Goal: Task Accomplishment & Management: Complete application form

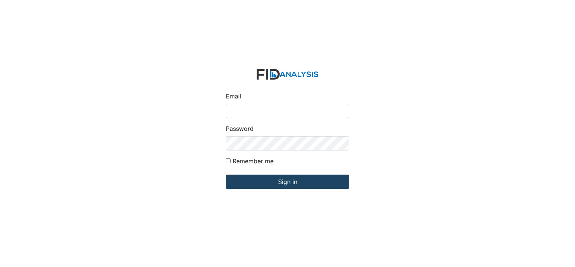
type input "[EMAIL_ADDRESS][DOMAIN_NAME]"
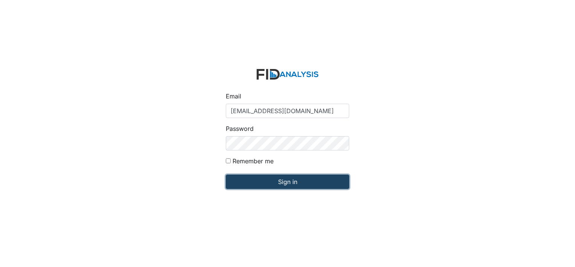
click at [290, 181] on input "Sign in" at bounding box center [287, 181] width 123 height 14
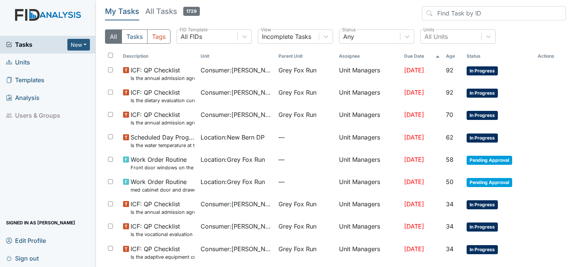
click at [24, 59] on span "Units" at bounding box center [18, 62] width 24 height 12
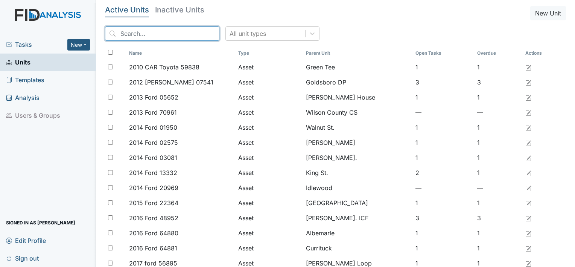
click at [140, 32] on input "search" at bounding box center [162, 33] width 114 height 14
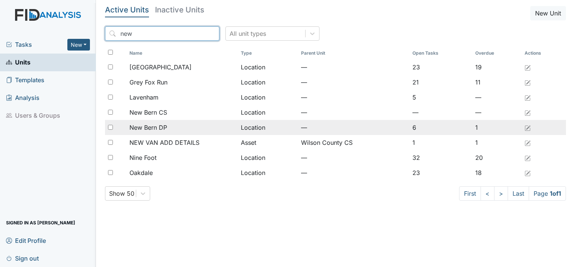
type input "new"
click at [160, 129] on span "New Bern DP" at bounding box center [148, 127] width 38 height 9
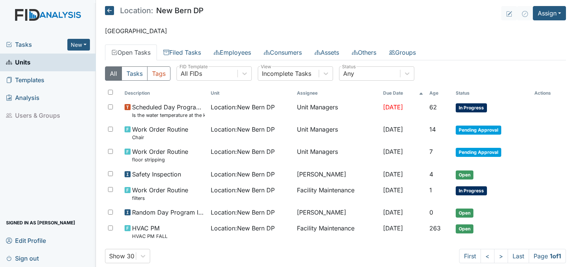
click at [136, 53] on link "Open Tasks" at bounding box center [131, 52] width 52 height 16
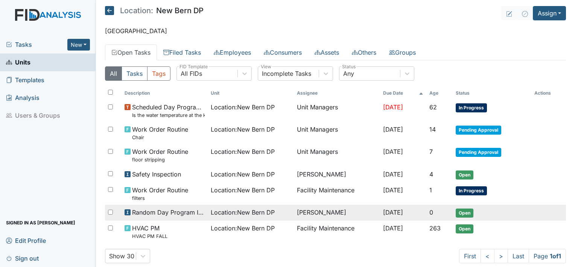
click at [409, 209] on td "[DATE]" at bounding box center [403, 212] width 47 height 16
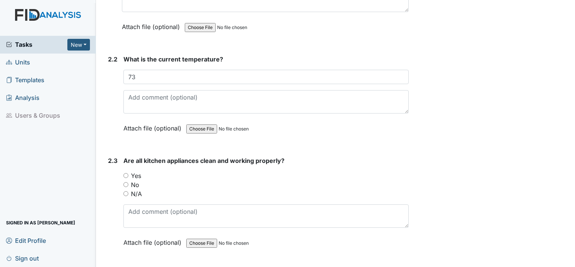
scroll to position [763, 0]
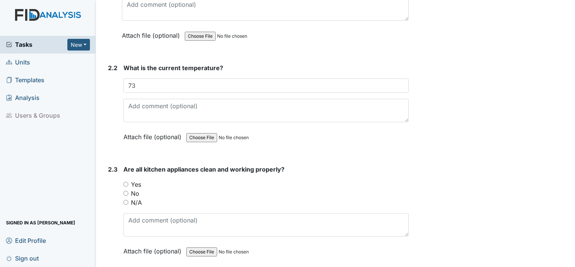
click at [125, 182] on input "Yes" at bounding box center [125, 183] width 5 height 5
radio input "true"
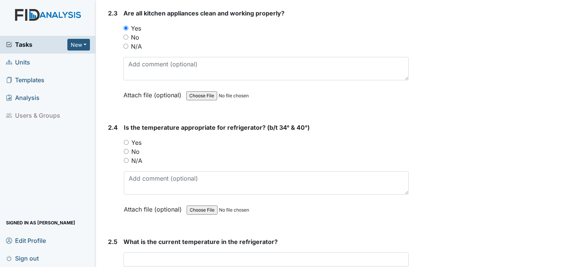
scroll to position [969, 0]
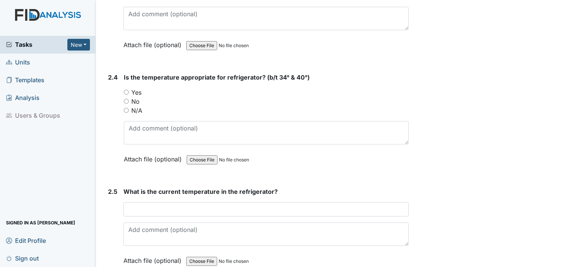
click at [126, 90] on input "Yes" at bounding box center [126, 92] width 5 height 5
radio input "true"
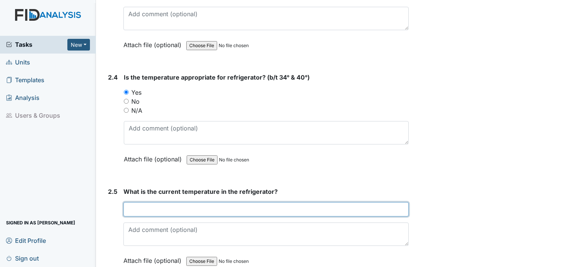
click at [174, 202] on input "text" at bounding box center [265, 209] width 285 height 14
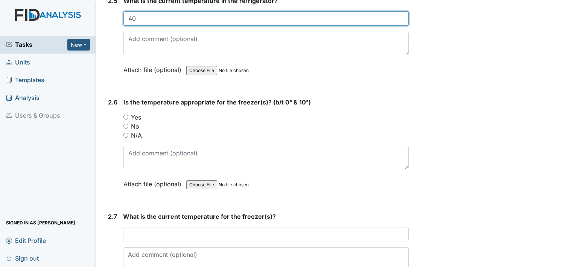
scroll to position [1180, 0]
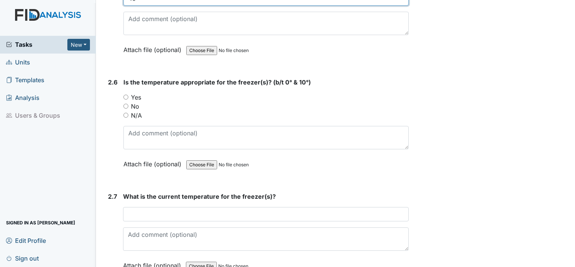
type input "40"
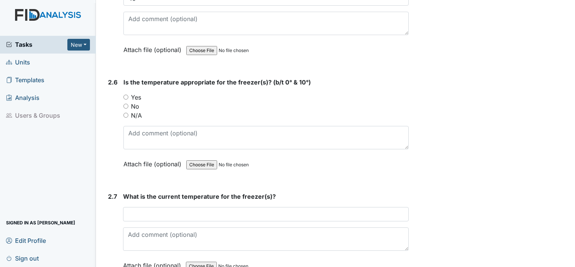
click at [125, 94] on input "Yes" at bounding box center [125, 96] width 5 height 5
radio input "true"
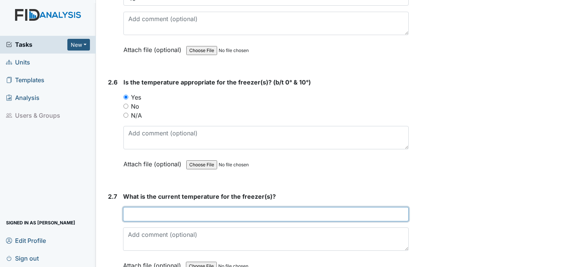
click at [196, 210] on input "text" at bounding box center [266, 214] width 286 height 14
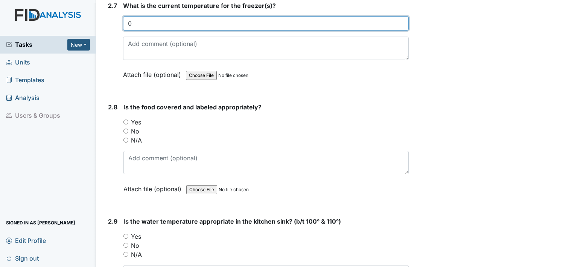
scroll to position [1380, 0]
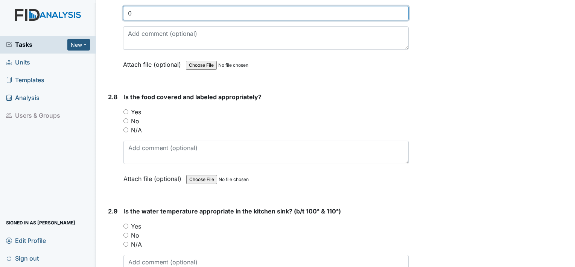
type input "0"
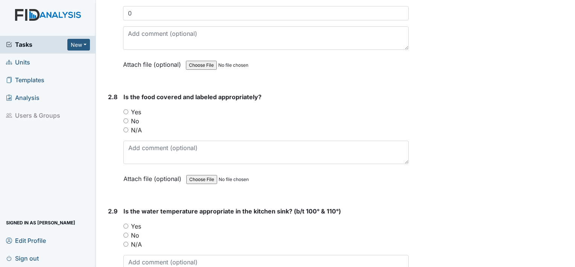
click at [125, 127] on input "N/A" at bounding box center [125, 129] width 5 height 5
radio input "true"
click at [125, 223] on input "Yes" at bounding box center [125, 225] width 5 height 5
radio input "true"
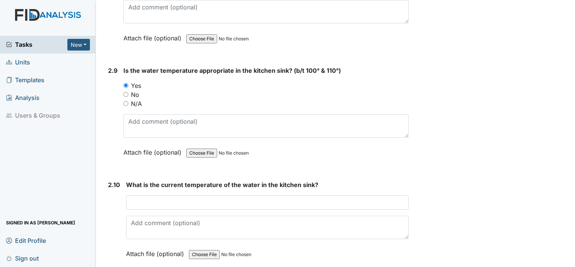
scroll to position [1546, 0]
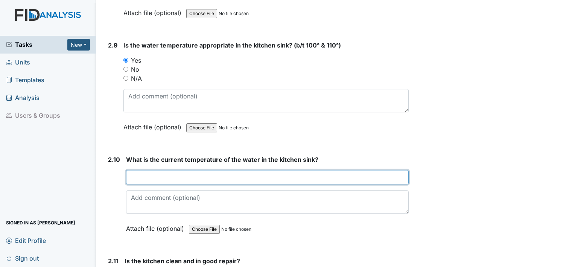
click at [144, 175] on input "text" at bounding box center [267, 177] width 283 height 14
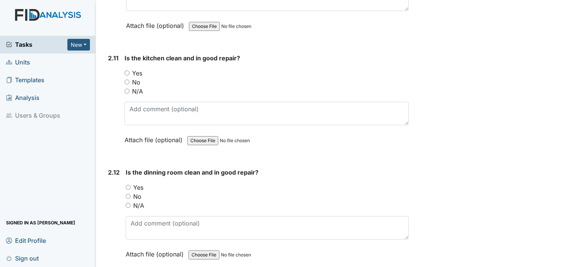
scroll to position [1749, 0]
type input "112.4"
click at [125, 88] on input "N/A" at bounding box center [127, 90] width 5 height 5
radio input "true"
click at [126, 184] on input "Yes" at bounding box center [128, 186] width 5 height 5
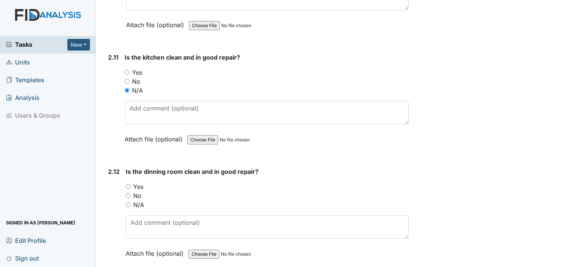
radio input "true"
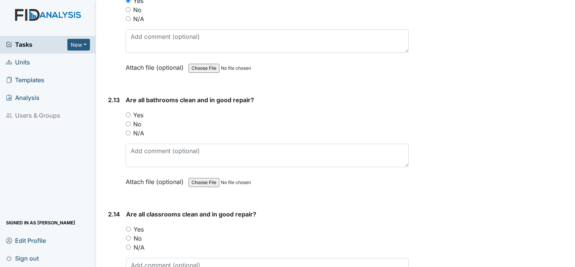
scroll to position [1955, 0]
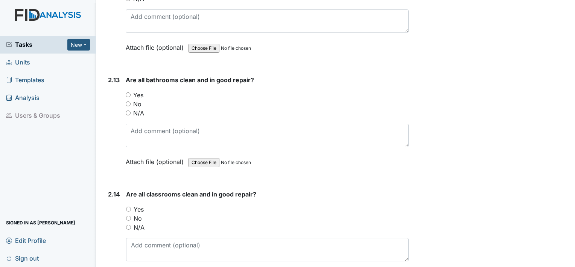
click at [128, 92] on input "Yes" at bounding box center [128, 94] width 5 height 5
radio input "true"
click at [129, 206] on input "Yes" at bounding box center [128, 208] width 5 height 5
radio input "true"
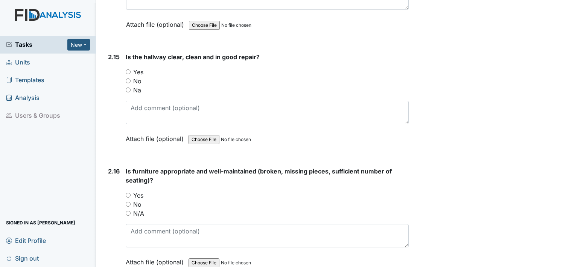
scroll to position [2221, 0]
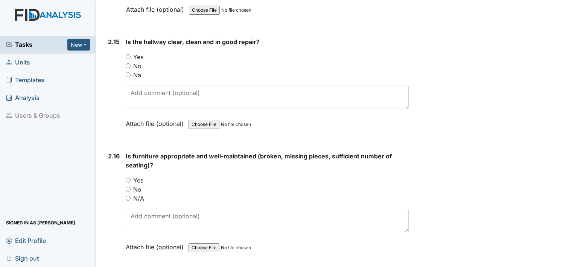
click at [127, 54] on input "Yes" at bounding box center [128, 56] width 5 height 5
radio input "true"
click at [127, 177] on input "Yes" at bounding box center [128, 179] width 5 height 5
radio input "true"
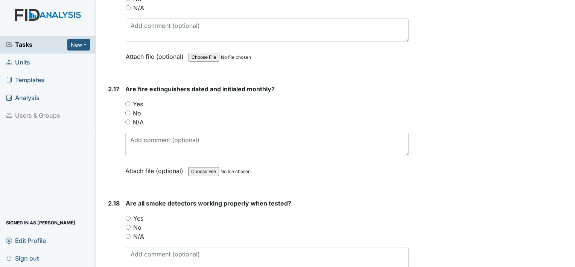
scroll to position [2436, 0]
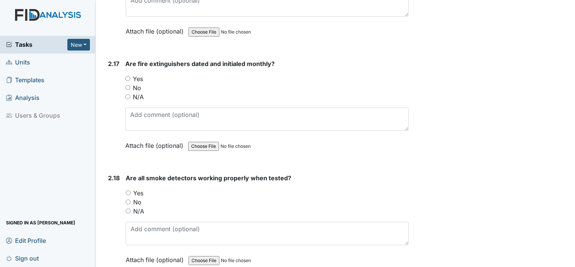
click at [127, 76] on input "Yes" at bounding box center [127, 78] width 5 height 5
radio input "true"
click at [131, 188] on div "Yes" at bounding box center [267, 192] width 283 height 9
click at [125, 182] on div "2.18 Are all smoke detectors working properly when tested? You must select one …" at bounding box center [257, 224] width 304 height 102
click at [128, 190] on input "Yes" at bounding box center [128, 192] width 5 height 5
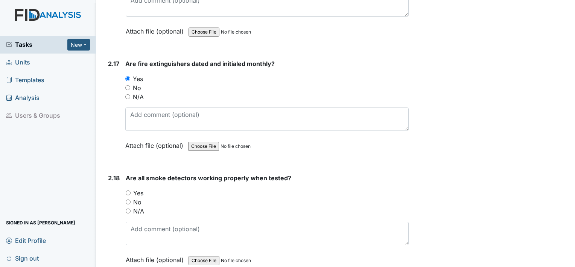
radio input "true"
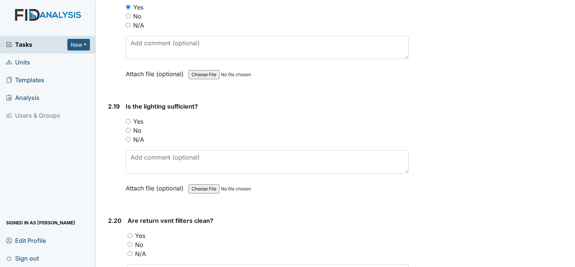
scroll to position [2652, 0]
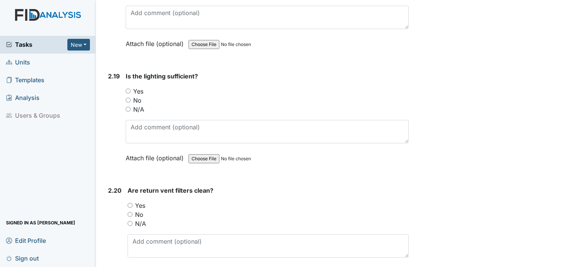
click at [128, 88] on input "Yes" at bounding box center [128, 90] width 5 height 5
radio input "true"
click at [131, 203] on input "Yes" at bounding box center [130, 205] width 5 height 5
radio input "true"
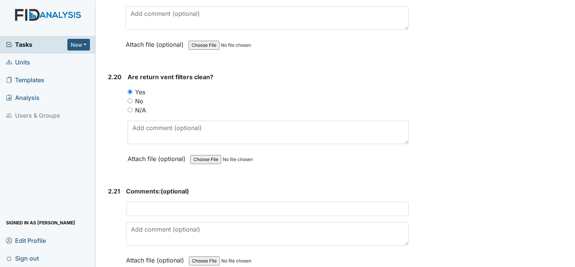
scroll to position [2767, 0]
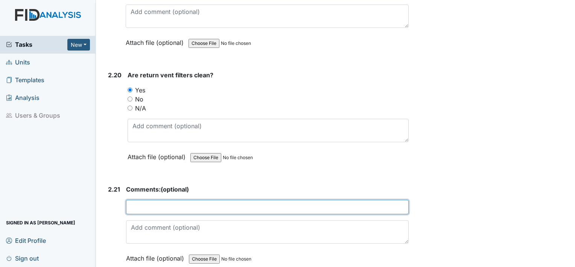
click at [158, 200] on input "text" at bounding box center [267, 207] width 283 height 14
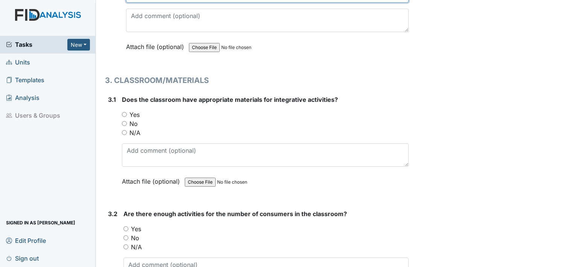
scroll to position [2979, 0]
type input "WO done on 9/29 for filters to be changed"
click at [126, 111] on input "Yes" at bounding box center [124, 113] width 5 height 5
radio input "true"
click at [126, 225] on input "Yes" at bounding box center [125, 227] width 5 height 5
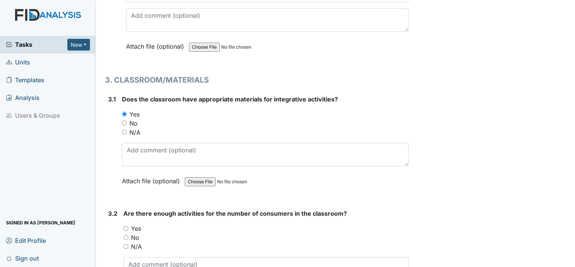
radio input "true"
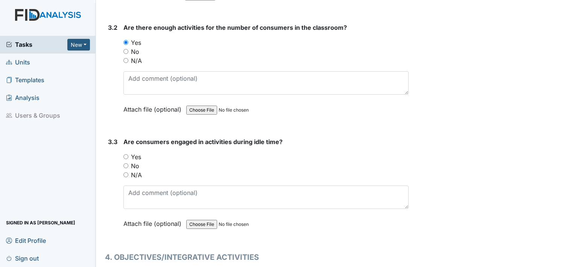
scroll to position [3199, 0]
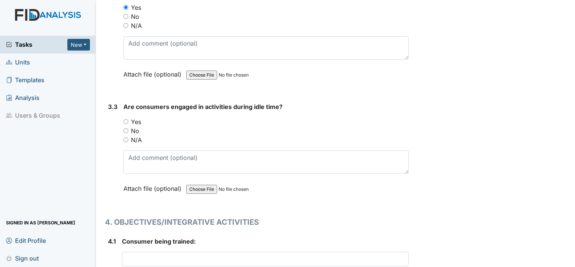
click at [126, 119] on input "Yes" at bounding box center [125, 121] width 5 height 5
radio input "true"
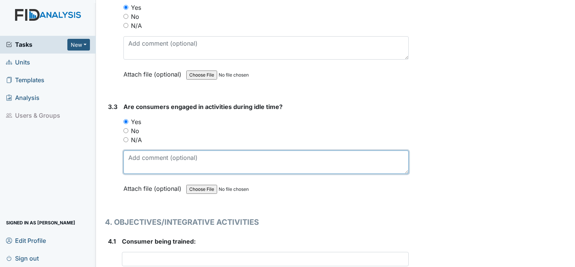
click at [147, 150] on textarea at bounding box center [265, 161] width 285 height 23
type textarea "d"
type textarea "doing Halloween sheets"
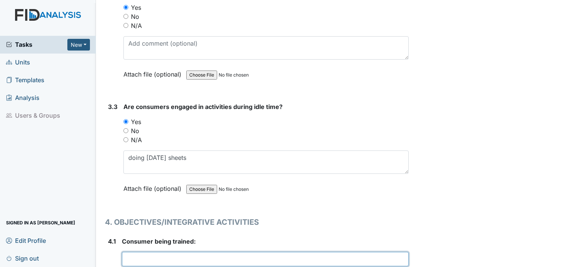
click at [170, 251] on input "text" at bounding box center [265, 258] width 287 height 14
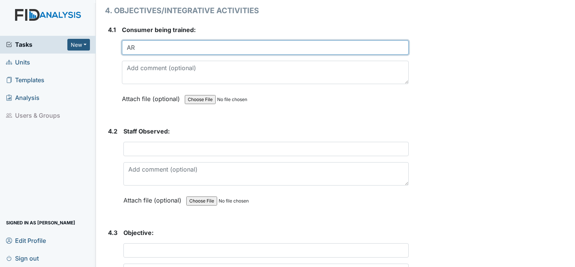
scroll to position [3411, 0]
type input "AR"
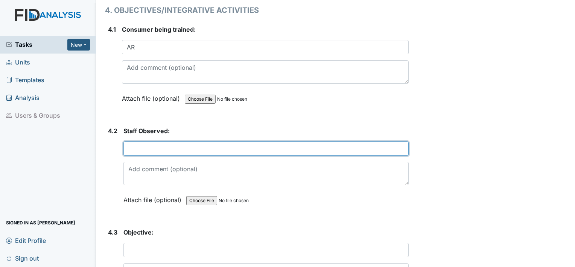
click at [164, 141] on input "text" at bounding box center [265, 148] width 285 height 14
type input "Joshua G"
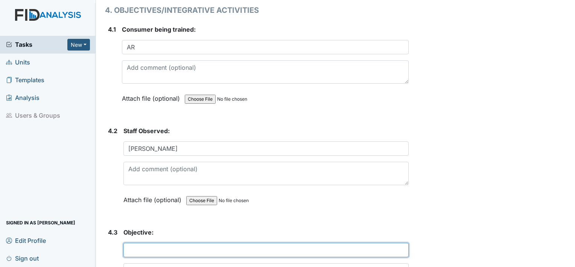
click at [166, 242] on input "text" at bounding box center [265, 249] width 285 height 14
type input "WK01/counting $20 combinations"
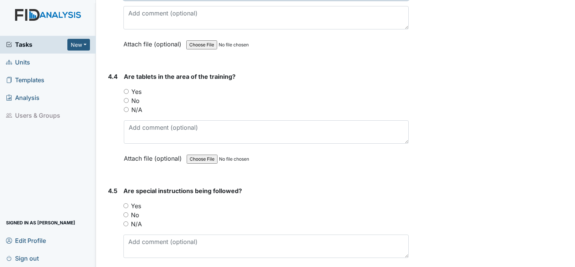
scroll to position [3670, 0]
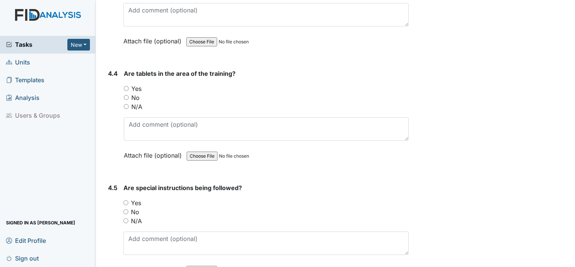
click at [127, 86] on input "Yes" at bounding box center [126, 88] width 5 height 5
radio input "true"
click at [128, 200] on input "Yes" at bounding box center [125, 202] width 5 height 5
radio input "true"
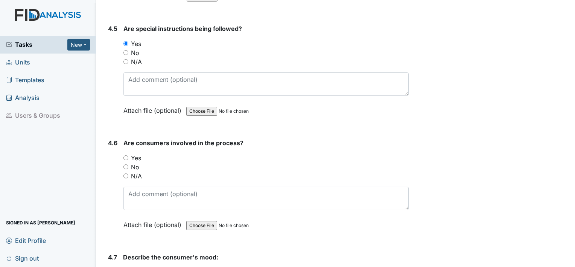
scroll to position [3834, 0]
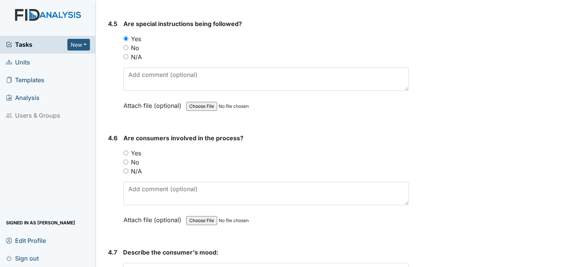
click at [124, 150] on input "Yes" at bounding box center [125, 152] width 5 height 5
radio input "true"
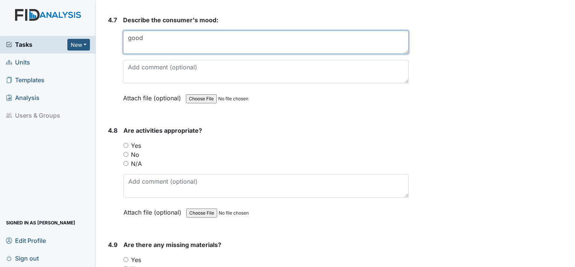
scroll to position [4065, 0]
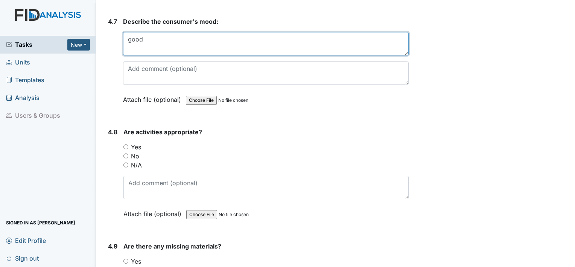
type textarea "good"
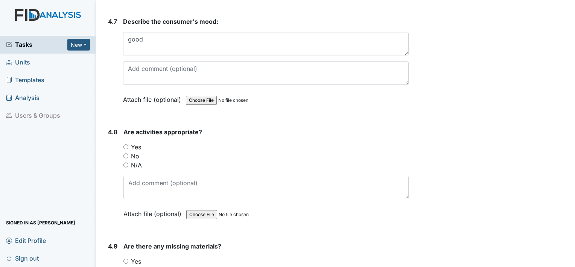
click at [125, 144] on input "Yes" at bounding box center [125, 146] width 5 height 5
radio input "true"
click at [123, 266] on input "No" at bounding box center [125, 269] width 5 height 5
radio input "true"
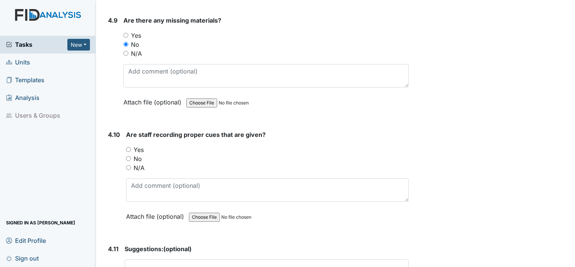
scroll to position [4300, 0]
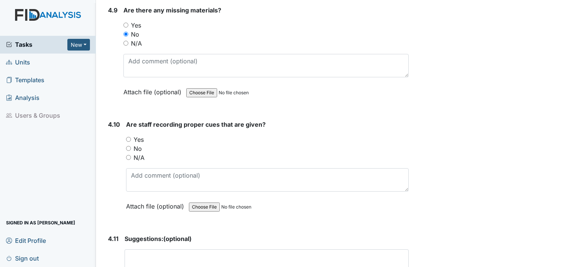
click at [129, 137] on input "Yes" at bounding box center [128, 139] width 5 height 5
radio input "true"
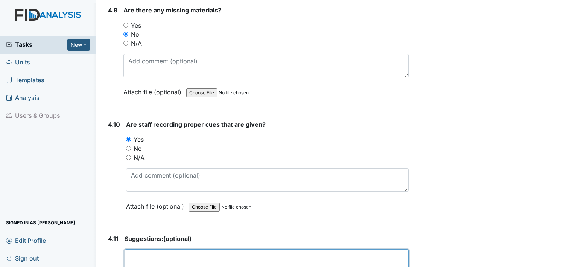
click at [162, 249] on textarea at bounding box center [267, 260] width 284 height 23
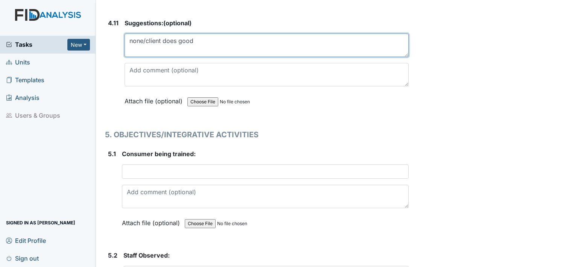
scroll to position [4556, 0]
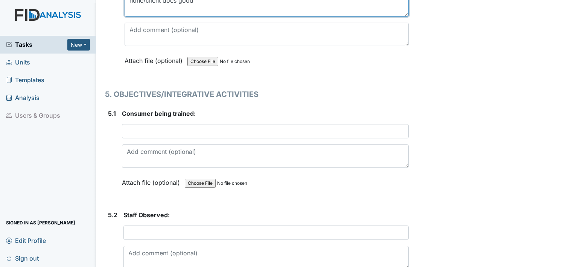
type textarea "none/client does good"
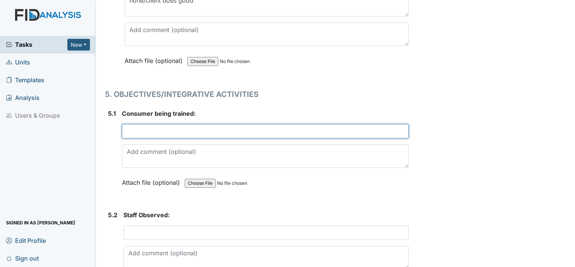
click at [256, 124] on input "text" at bounding box center [265, 131] width 287 height 14
type input "PS"
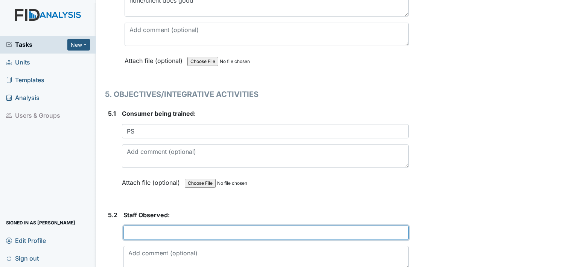
click at [164, 225] on input "text" at bounding box center [265, 232] width 285 height 14
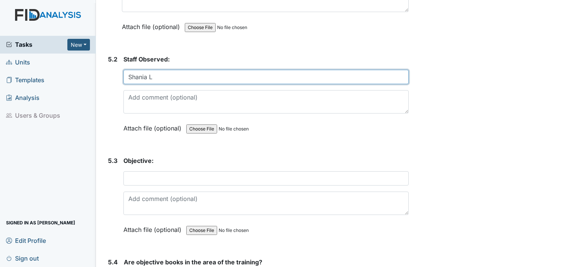
scroll to position [4746, 0]
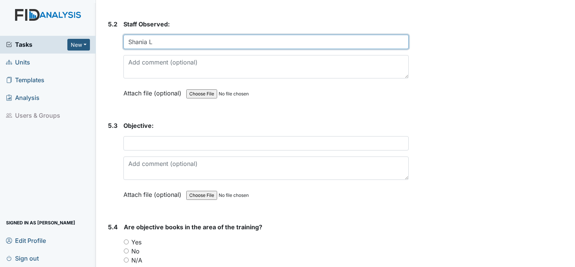
type input "Shania L"
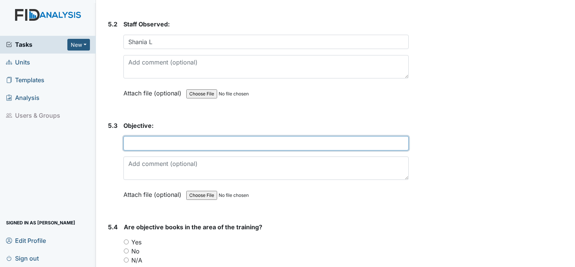
click at [180, 136] on input "text" at bounding box center [265, 143] width 285 height 14
type input "FA035/Trace name"
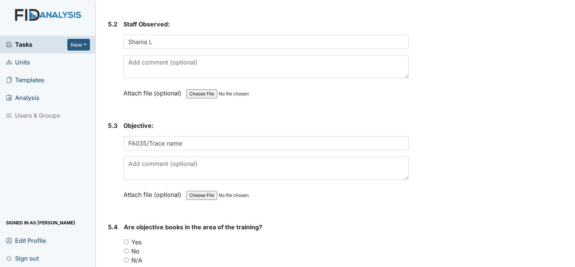
click at [126, 239] on input "Yes" at bounding box center [126, 241] width 5 height 5
radio input "true"
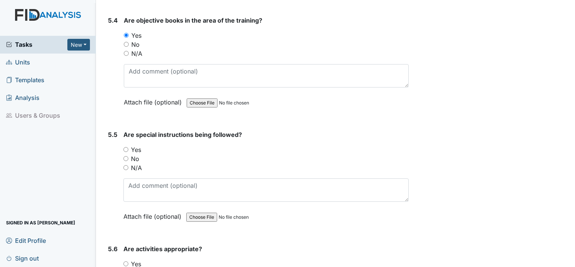
scroll to position [4954, 0]
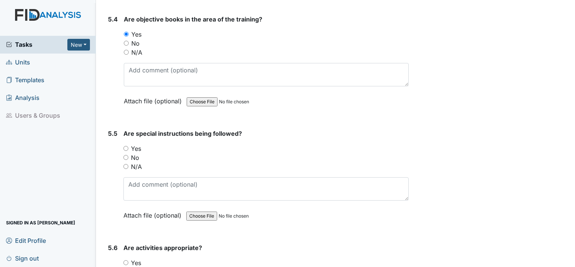
click at [127, 146] on input "Yes" at bounding box center [125, 148] width 5 height 5
radio input "true"
click at [126, 260] on input "Yes" at bounding box center [125, 262] width 5 height 5
radio input "true"
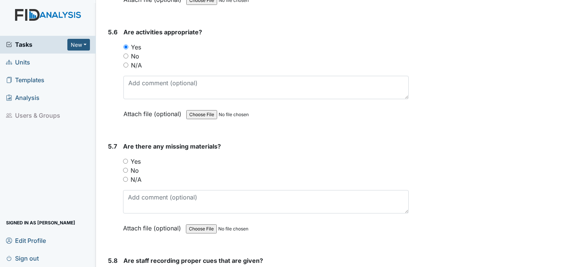
scroll to position [5189, 0]
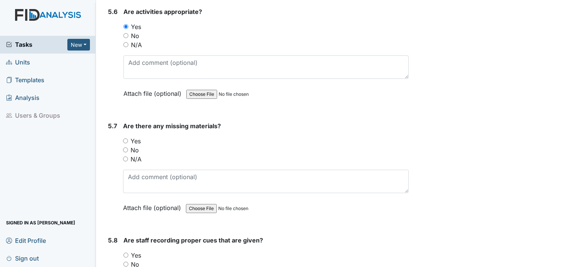
click at [125, 147] on input "No" at bounding box center [125, 149] width 5 height 5
radio input "true"
click at [125, 252] on input "Yes" at bounding box center [125, 254] width 5 height 5
radio input "true"
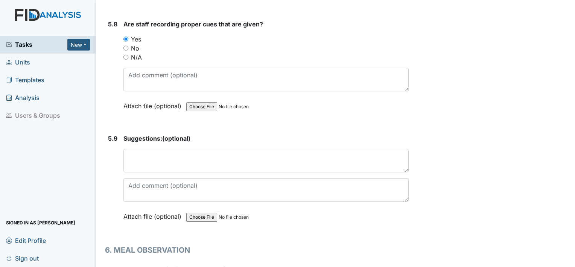
scroll to position [5415, 0]
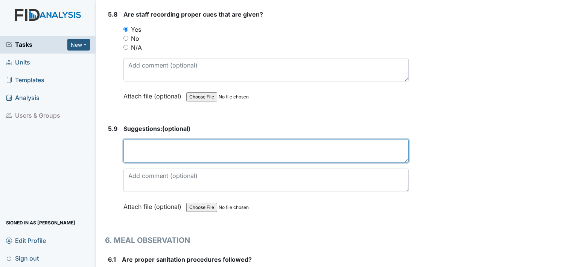
click at [185, 139] on textarea at bounding box center [265, 150] width 285 height 23
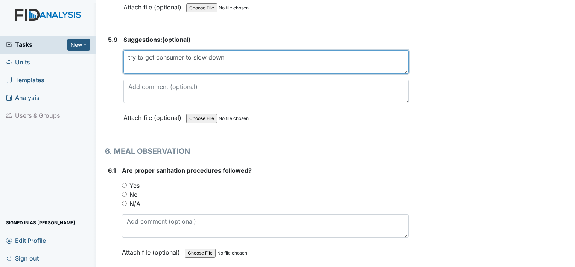
scroll to position [5515, 0]
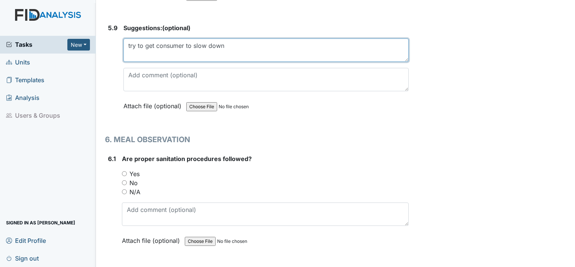
type textarea "try to get consumer to slow down"
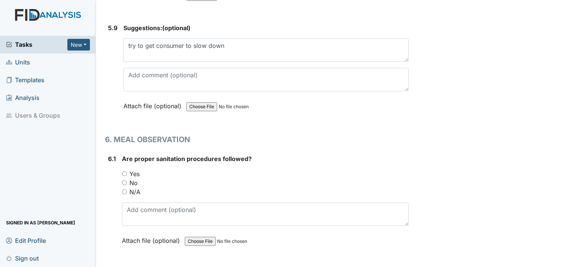
click at [123, 171] on input "Yes" at bounding box center [124, 173] width 5 height 5
radio input "true"
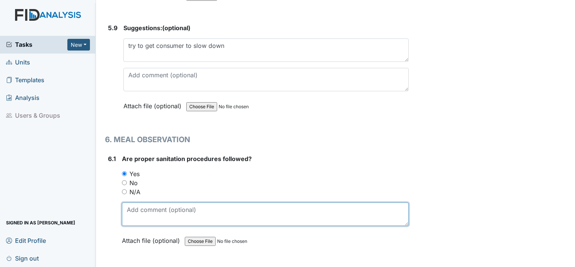
click at [143, 202] on textarea at bounding box center [265, 213] width 287 height 23
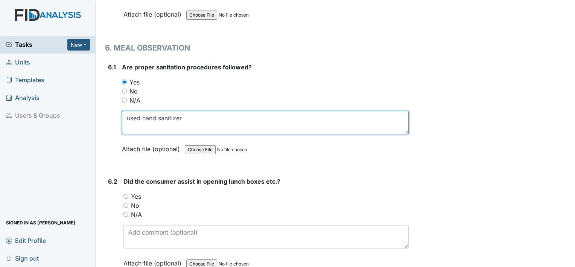
scroll to position [5614, 0]
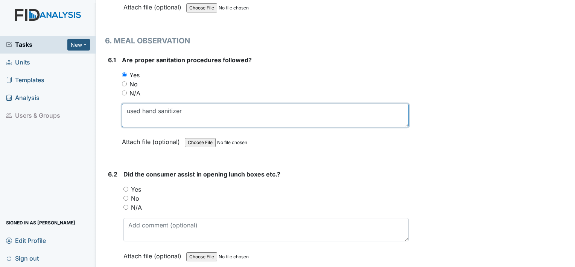
click at [247, 104] on textarea "used hand sanitizer" at bounding box center [265, 115] width 287 height 23
type textarea "used hand sanitizer"
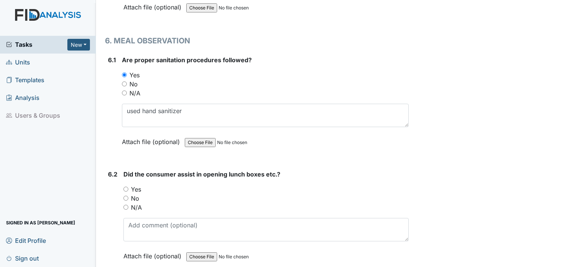
click at [126, 195] on input "No" at bounding box center [125, 197] width 5 height 5
radio input "true"
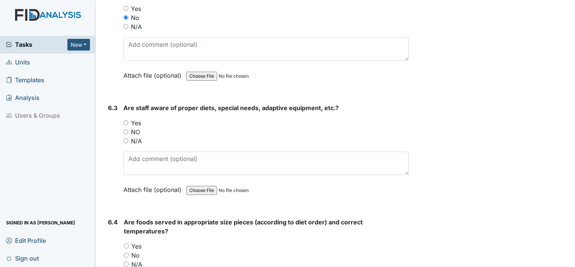
scroll to position [5809, 0]
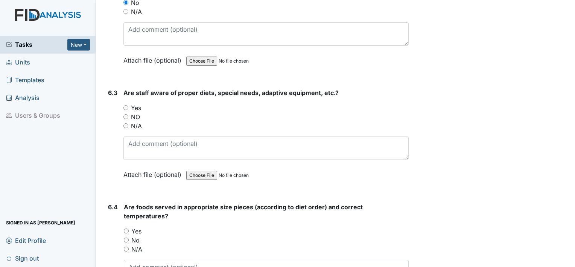
click at [125, 105] on input "Yes" at bounding box center [125, 107] width 5 height 5
radio input "true"
click at [128, 228] on input "Yes" at bounding box center [126, 230] width 5 height 5
radio input "true"
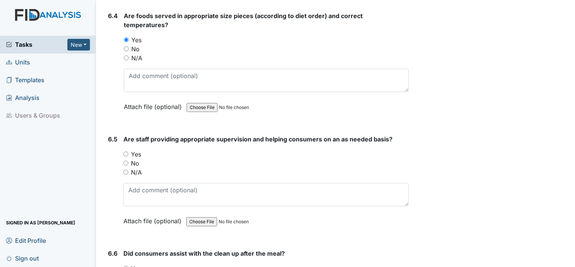
scroll to position [6015, 0]
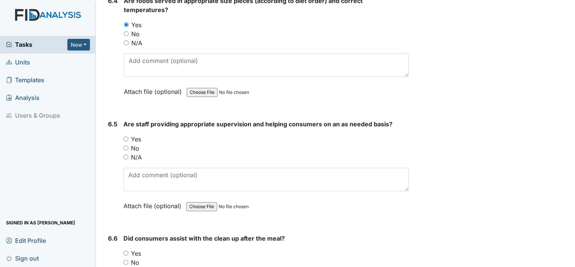
click at [126, 136] on input "Yes" at bounding box center [125, 138] width 5 height 5
radio input "true"
click at [127, 250] on input "Yes" at bounding box center [125, 252] width 5 height 5
radio input "true"
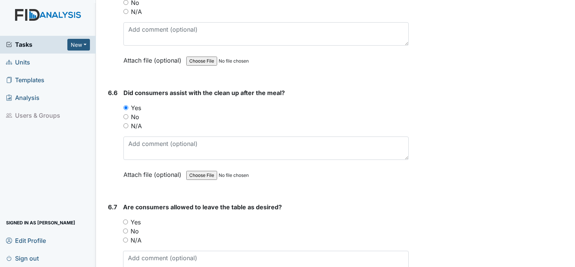
scroll to position [6166, 0]
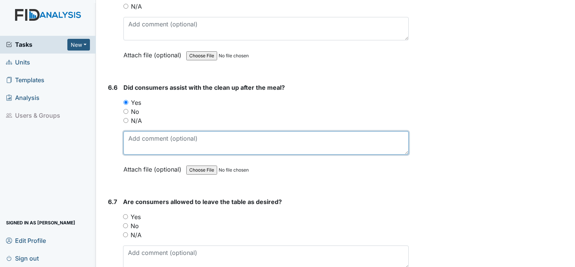
click at [135, 131] on textarea at bounding box center [265, 142] width 285 height 23
type textarea "t"
type textarea "all threw away their trash"
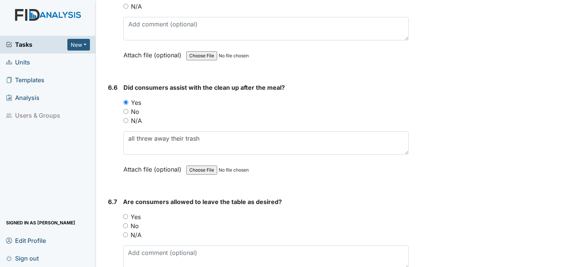
click at [126, 214] on input "Yes" at bounding box center [125, 216] width 5 height 5
radio input "true"
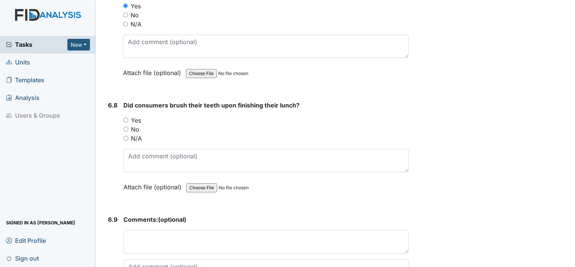
scroll to position [6386, 0]
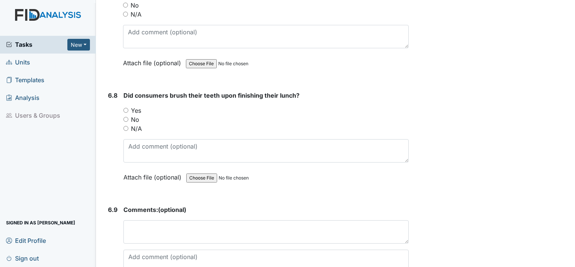
click at [126, 108] on input "Yes" at bounding box center [125, 110] width 5 height 5
radio input "true"
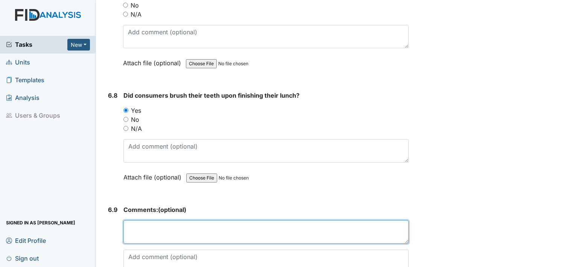
click at [175, 220] on textarea at bounding box center [265, 231] width 285 height 23
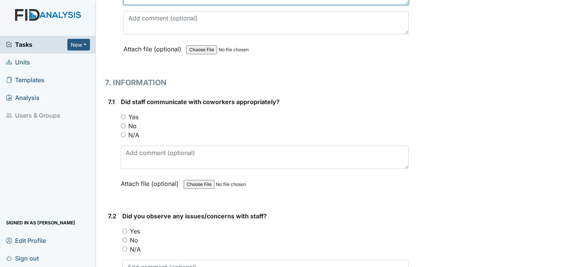
scroll to position [6626, 0]
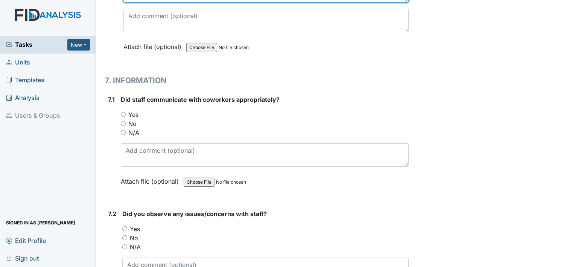
type textarea "all brushed their teeth"
click at [125, 112] on input "Yes" at bounding box center [123, 114] width 5 height 5
radio input "true"
click at [126, 235] on input "No" at bounding box center [124, 237] width 5 height 5
radio input "true"
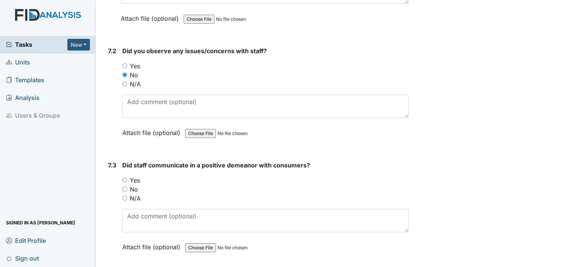
scroll to position [6797, 0]
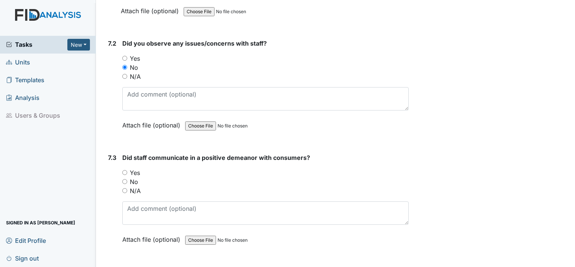
click at [123, 170] on input "Yes" at bounding box center [124, 172] width 5 height 5
radio input "true"
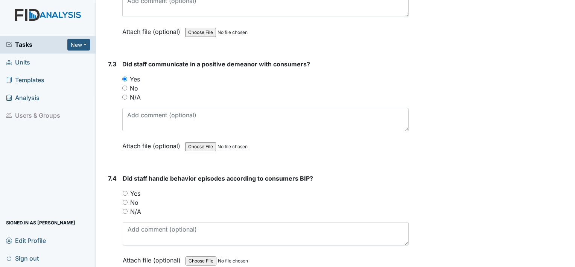
scroll to position [6896, 0]
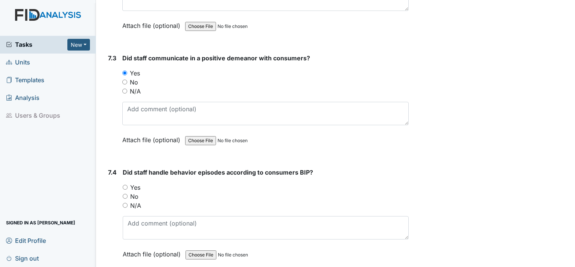
click at [127, 203] on input "N/A" at bounding box center [125, 205] width 5 height 5
radio input "true"
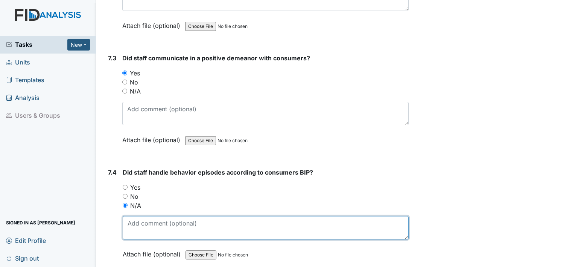
click at [144, 216] on textarea at bounding box center [266, 227] width 286 height 23
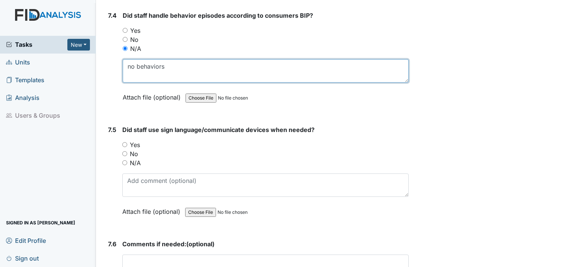
scroll to position [7064, 0]
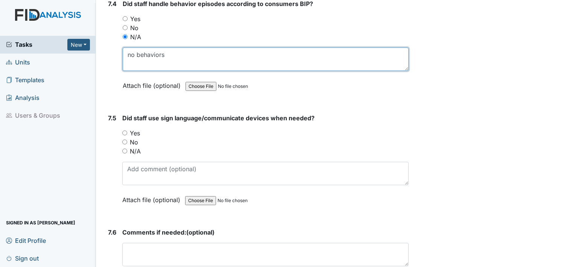
type textarea "no behaviors"
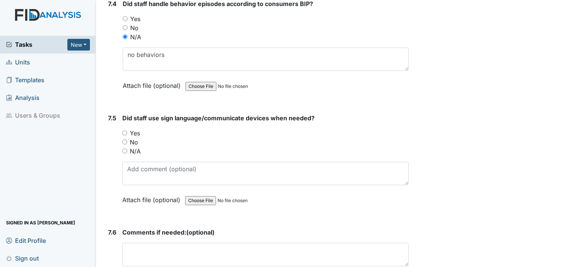
click at [125, 148] on input "N/A" at bounding box center [124, 150] width 5 height 5
radio input "true"
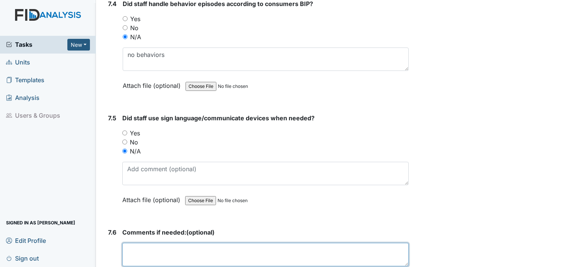
click at [148, 242] on textarea at bounding box center [265, 253] width 286 height 23
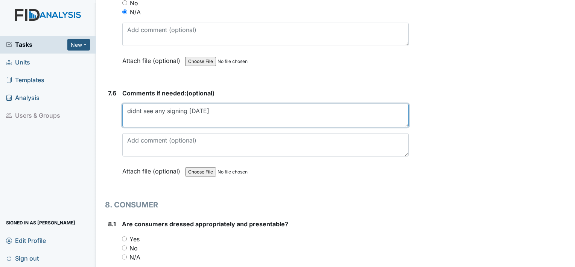
scroll to position [7206, 0]
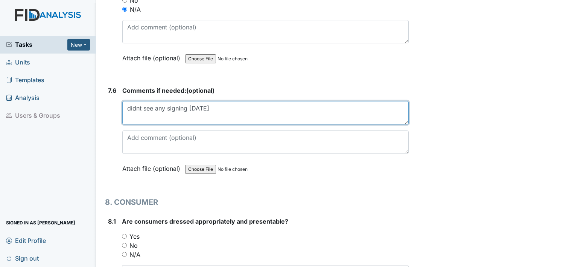
type textarea "didnt see any signing today"
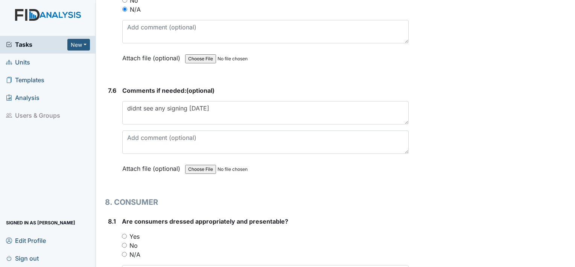
click at [125, 233] on input "Yes" at bounding box center [124, 235] width 5 height 5
radio input "true"
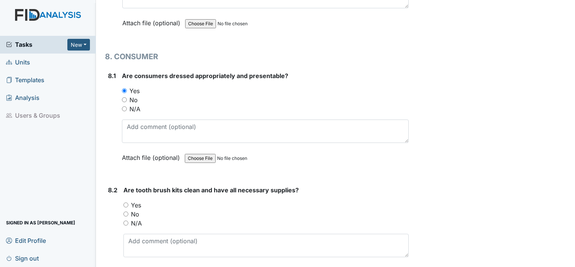
scroll to position [7406, 0]
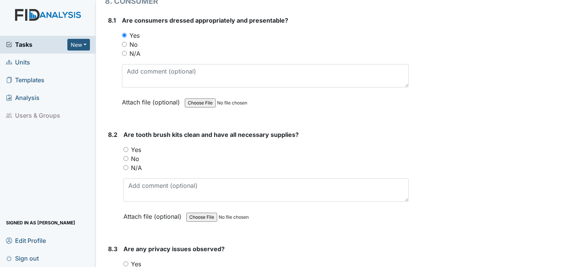
click at [126, 147] on input "Yes" at bounding box center [125, 149] width 5 height 5
radio input "true"
click at [125, 266] on input "No" at bounding box center [125, 272] width 5 height 5
radio input "true"
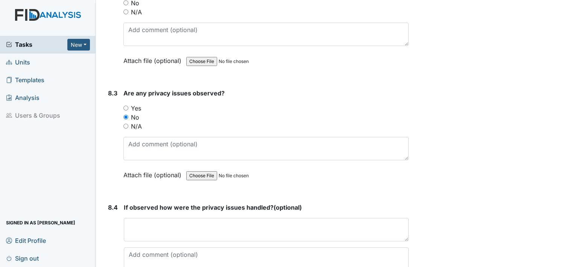
scroll to position [7597, 0]
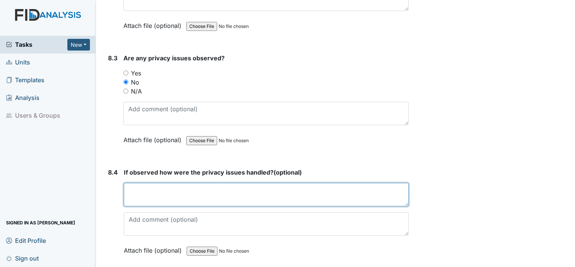
click at [250, 183] on textarea at bounding box center [266, 194] width 285 height 23
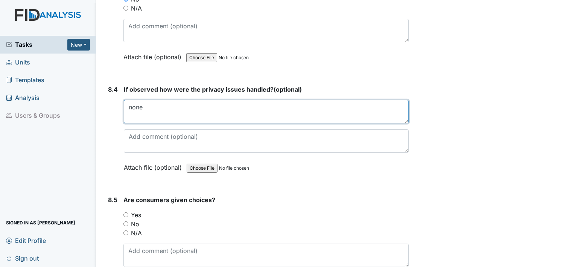
scroll to position [7682, 0]
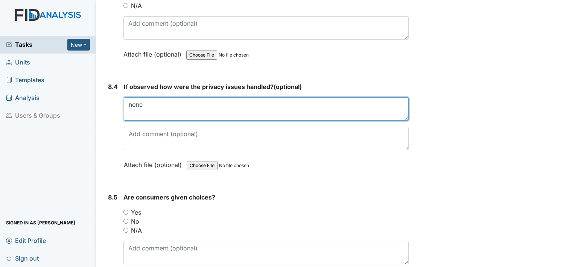
type textarea "none"
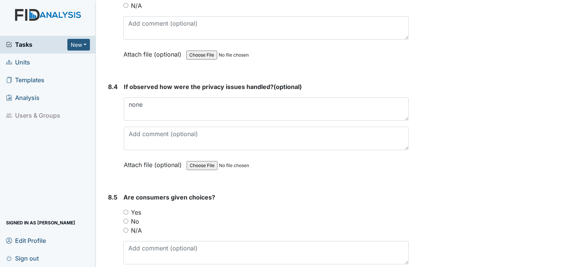
click at [126, 209] on input "Yes" at bounding box center [125, 211] width 5 height 5
radio input "true"
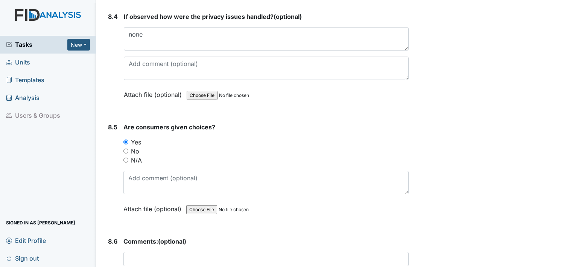
scroll to position [7761, 0]
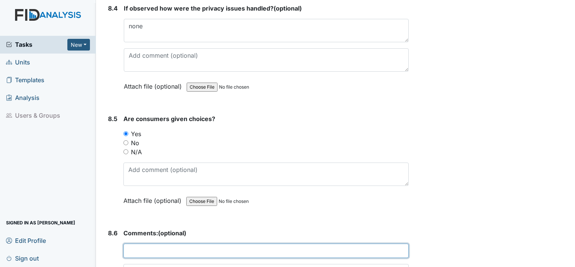
click at [143, 243] on input "text" at bounding box center [265, 250] width 285 height 14
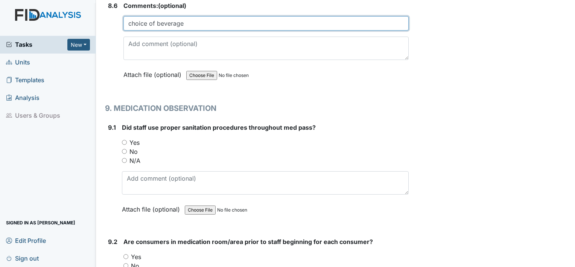
scroll to position [7988, 0]
type input "choice of beverage"
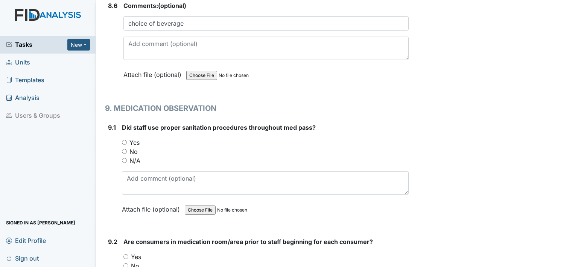
click at [124, 140] on input "Yes" at bounding box center [124, 142] width 5 height 5
radio input "true"
click at [125, 254] on input "Yes" at bounding box center [125, 256] width 5 height 5
radio input "true"
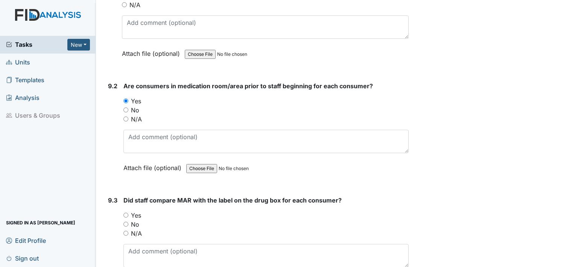
scroll to position [8203, 0]
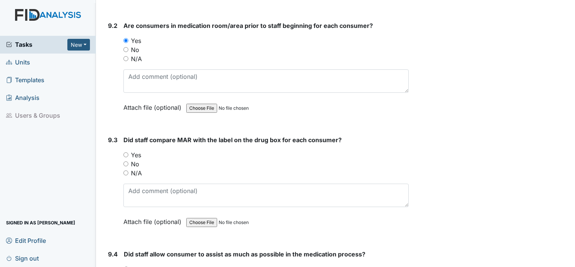
click at [125, 152] on input "Yes" at bounding box center [125, 154] width 5 height 5
radio input "true"
click at [128, 266] on input "Yes" at bounding box center [126, 268] width 5 height 5
radio input "true"
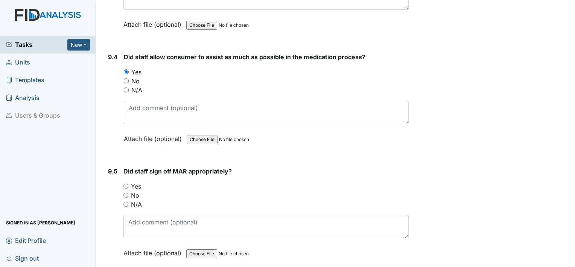
scroll to position [8408, 0]
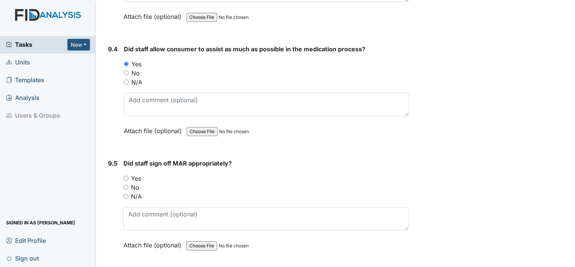
click at [125, 175] on input "Yes" at bounding box center [125, 177] width 5 height 5
radio input "true"
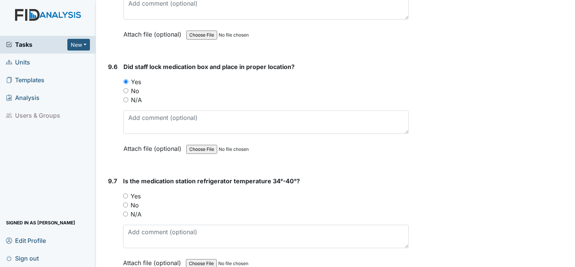
scroll to position [8619, 0]
click at [124, 211] on input "N/A" at bounding box center [125, 213] width 5 height 5
radio input "true"
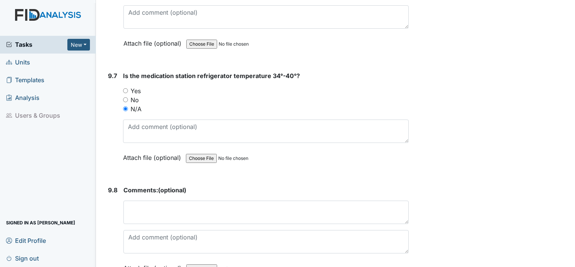
scroll to position [8724, 0]
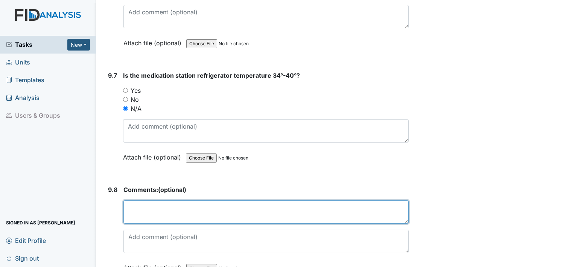
click at [151, 200] on textarea at bounding box center [265, 211] width 285 height 23
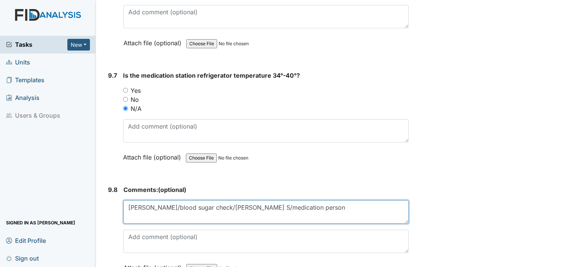
type textarea "John J/blood sugar check/Noah S/medication person"
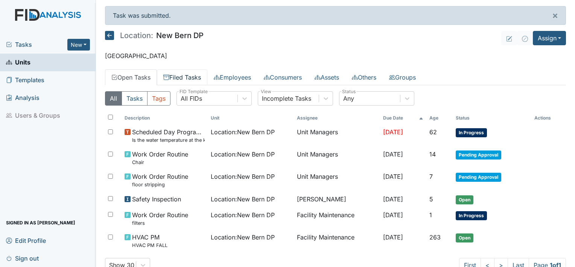
click at [188, 72] on link "Filed Tasks" at bounding box center [182, 77] width 50 height 16
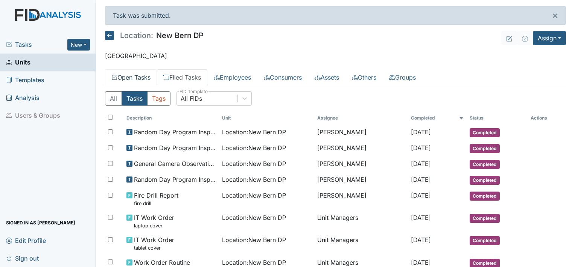
click at [140, 78] on link "Open Tasks" at bounding box center [131, 77] width 52 height 16
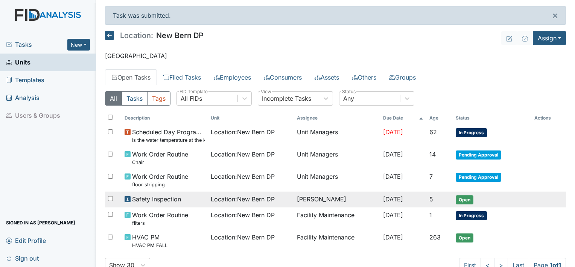
click at [460, 198] on span "Open" at bounding box center [465, 199] width 18 height 9
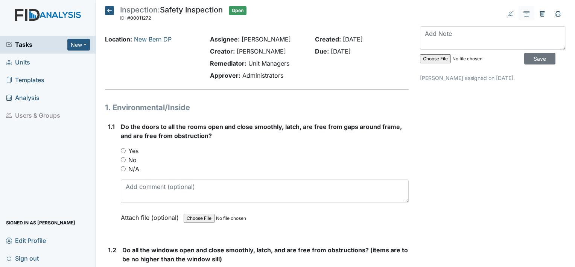
click at [122, 150] on input "Yes" at bounding box center [123, 150] width 5 height 5
radio input "true"
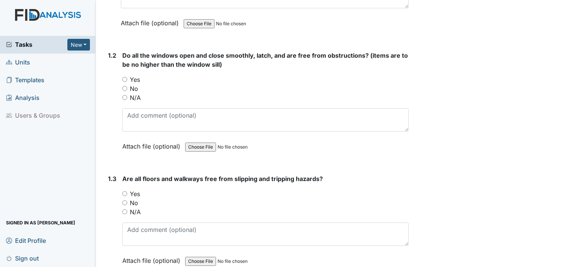
scroll to position [203, 0]
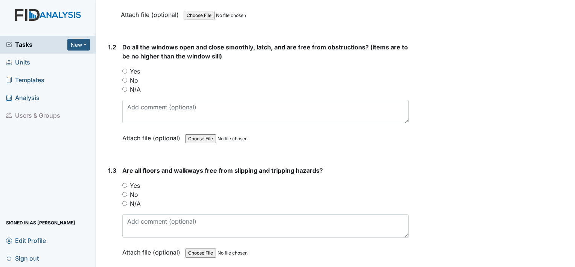
click at [122, 70] on input "Yes" at bounding box center [124, 71] width 5 height 5
radio input "true"
click at [122, 192] on input "No" at bounding box center [124, 194] width 5 height 5
radio input "true"
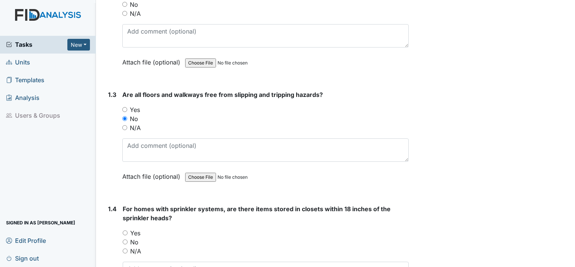
scroll to position [279, 0]
click at [150, 226] on div "For homes with sprinkler systems, are there items stored in closets within 18 i…" at bounding box center [266, 256] width 286 height 105
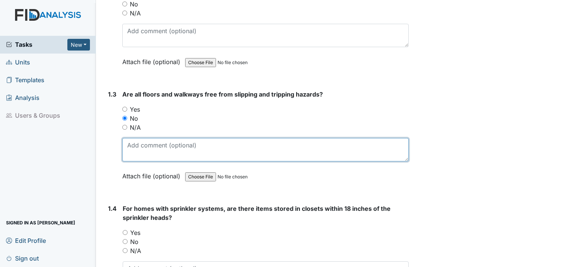
click at [125, 143] on textarea at bounding box center [265, 149] width 286 height 23
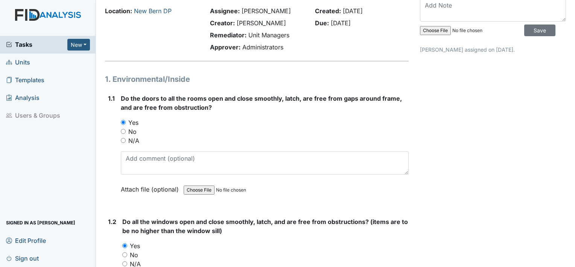
scroll to position [0, 0]
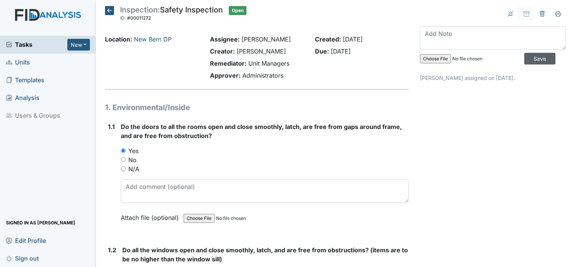
type textarea "WO done on"
click at [530, 55] on input "Save" at bounding box center [539, 59] width 31 height 12
click at [109, 11] on icon at bounding box center [109, 10] width 9 height 9
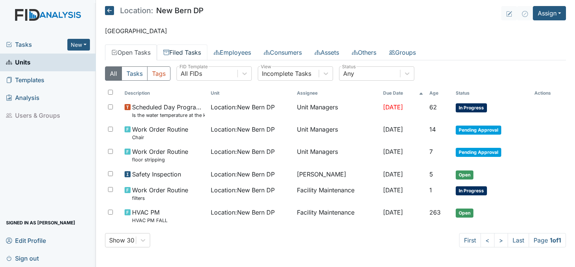
click at [172, 48] on link "Filed Tasks" at bounding box center [182, 52] width 50 height 16
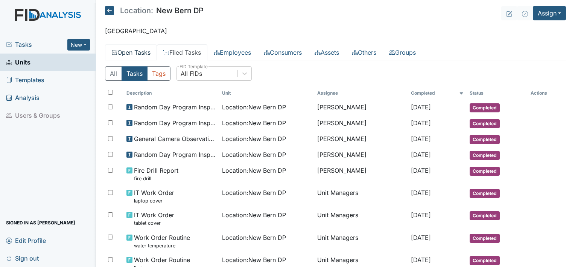
click at [140, 55] on link "Open Tasks" at bounding box center [131, 52] width 52 height 16
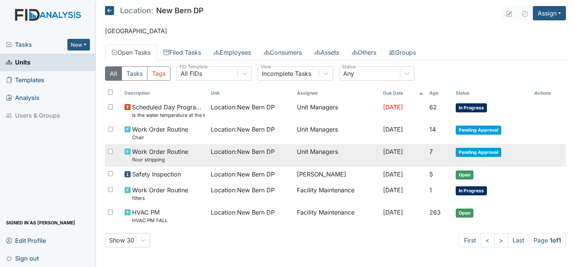
click at [158, 158] on small "floor stripping" at bounding box center [160, 159] width 56 height 7
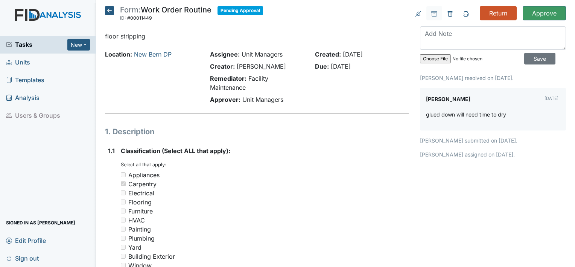
click at [108, 9] on icon at bounding box center [109, 10] width 9 height 9
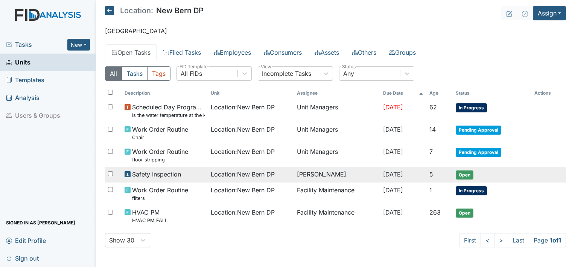
click at [469, 175] on span "Open" at bounding box center [465, 174] width 18 height 9
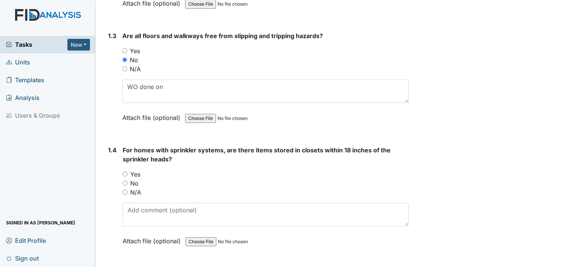
scroll to position [321, 0]
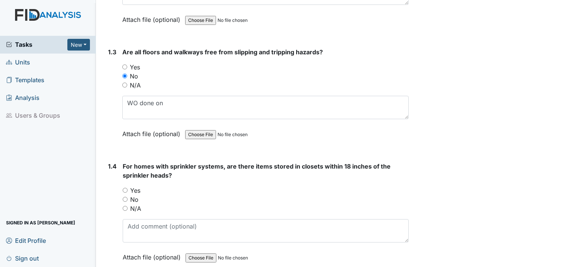
click at [124, 64] on input "Yes" at bounding box center [124, 66] width 5 height 5
radio input "true"
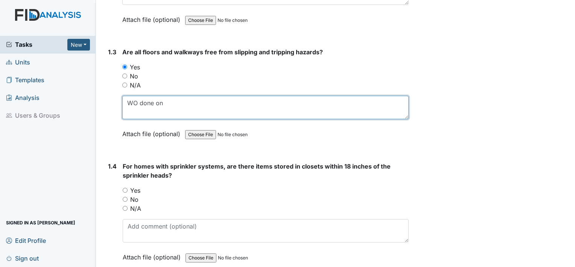
click at [166, 109] on textarea "WO done on" at bounding box center [265, 107] width 286 height 23
type textarea "W"
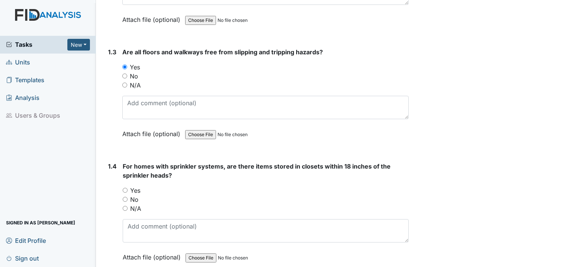
click at [126, 206] on input "N/A" at bounding box center [125, 208] width 5 height 5
radio input "true"
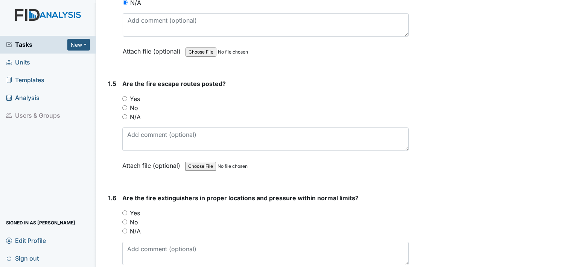
scroll to position [528, 0]
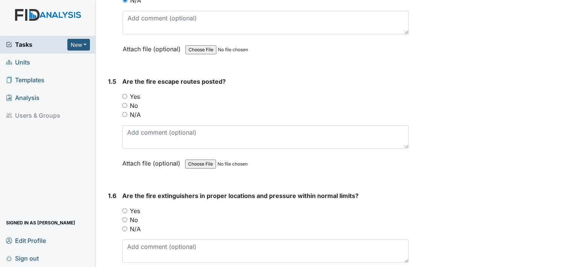
click at [125, 96] on input "Yes" at bounding box center [124, 96] width 5 height 5
radio input "true"
click at [123, 206] on div "Yes" at bounding box center [265, 210] width 286 height 9
click at [123, 208] on input "Yes" at bounding box center [124, 210] width 5 height 5
radio input "true"
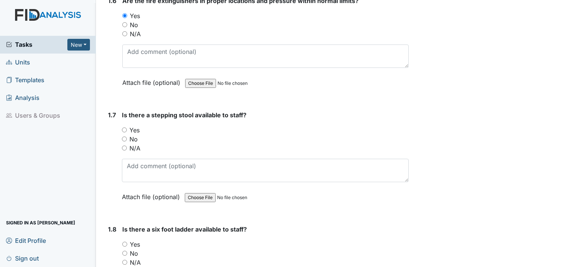
scroll to position [730, 0]
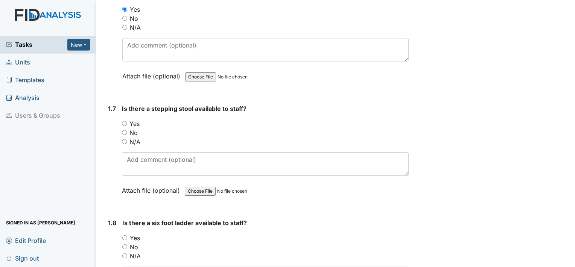
click at [125, 119] on div "Yes" at bounding box center [265, 123] width 287 height 9
click at [125, 121] on input "Yes" at bounding box center [124, 123] width 5 height 5
radio input "true"
click at [125, 235] on input "Yes" at bounding box center [124, 237] width 5 height 5
radio input "true"
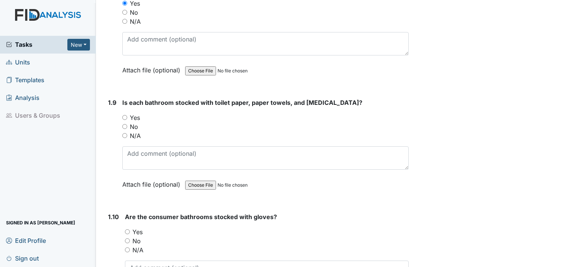
scroll to position [979, 0]
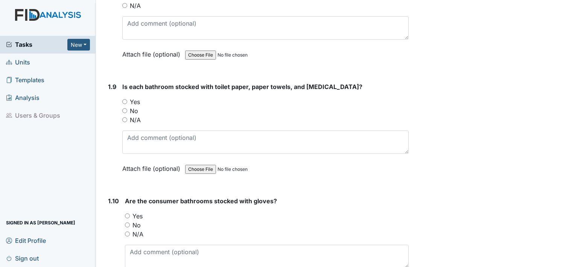
click at [125, 99] on input "Yes" at bounding box center [124, 101] width 5 height 5
radio input "true"
click at [126, 213] on input "Yes" at bounding box center [127, 215] width 5 height 5
radio input "true"
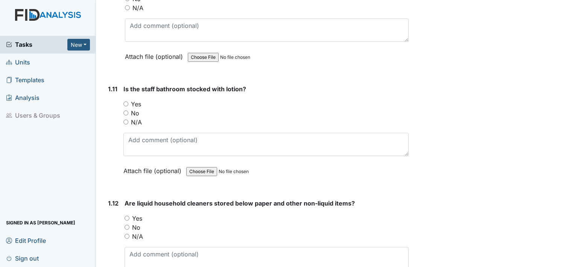
scroll to position [1210, 0]
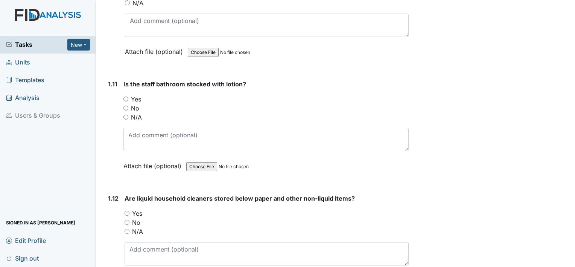
click at [125, 96] on input "Yes" at bounding box center [125, 98] width 5 height 5
radio input "true"
click at [126, 210] on input "Yes" at bounding box center [127, 212] width 5 height 5
radio input "true"
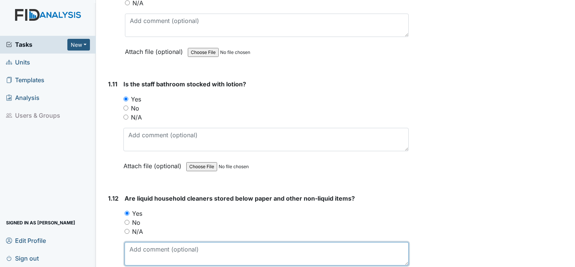
click at [150, 249] on textarea at bounding box center [267, 253] width 284 height 23
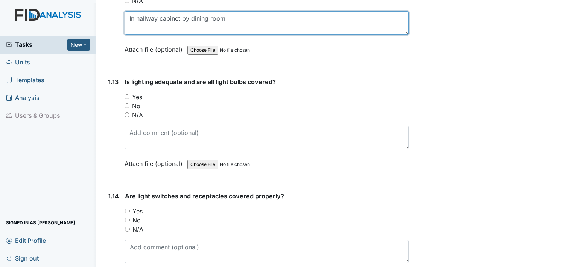
scroll to position [1449, 0]
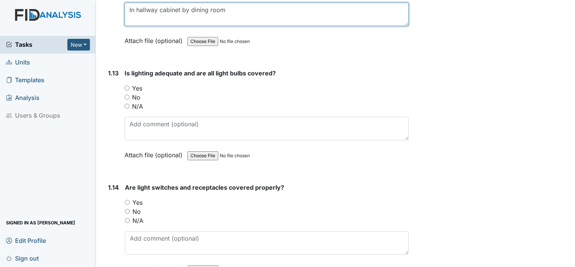
type textarea "In hallway cabinet by dining room"
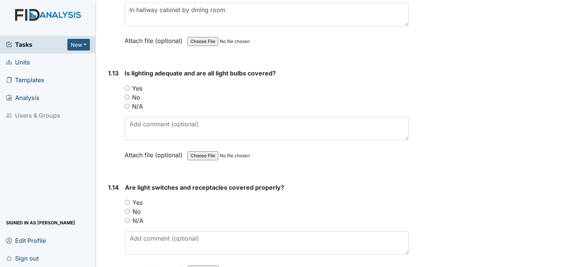
click at [128, 85] on input "Yes" at bounding box center [127, 87] width 5 height 5
radio input "true"
click at [129, 200] on input "Yes" at bounding box center [127, 202] width 5 height 5
radio input "true"
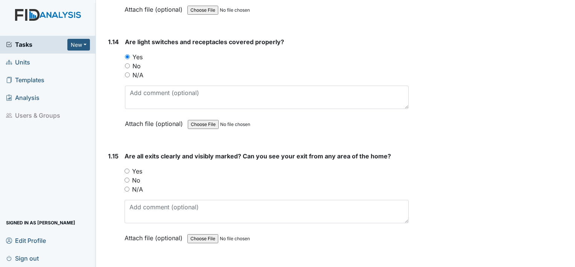
scroll to position [1660, 0]
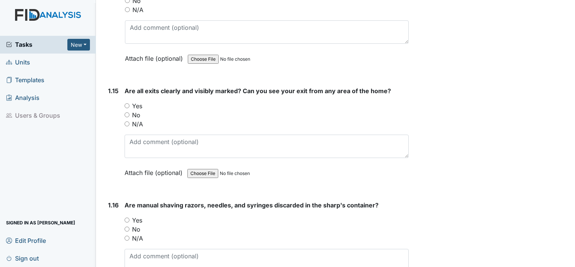
click at [127, 103] on input "Yes" at bounding box center [127, 105] width 5 height 5
radio input "true"
click at [128, 217] on input "Yes" at bounding box center [127, 219] width 5 height 5
radio input "true"
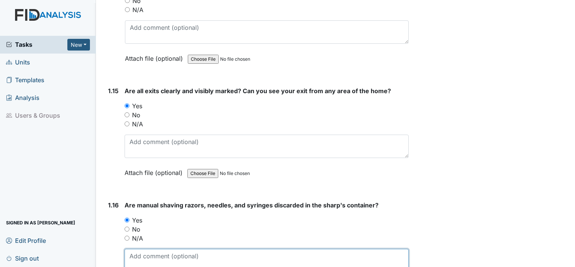
click at [160, 253] on textarea at bounding box center [267, 259] width 284 height 23
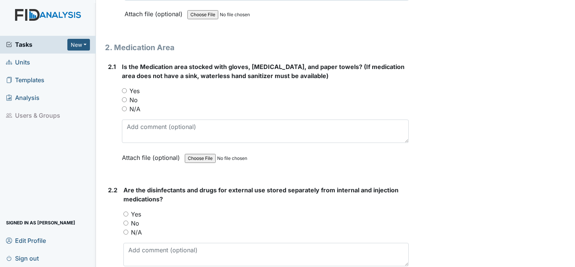
scroll to position [1933, 0]
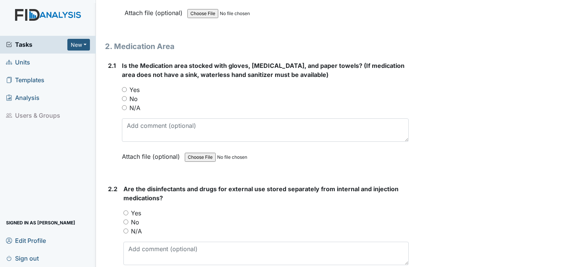
type textarea "glucose needles put in Sharp container in medication room"
click at [126, 87] on input "Yes" at bounding box center [124, 89] width 5 height 5
radio input "true"
click at [125, 210] on input "Yes" at bounding box center [125, 212] width 5 height 5
radio input "true"
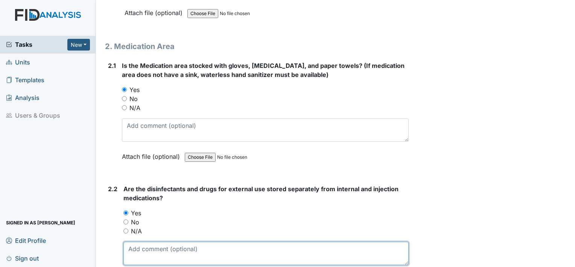
click at [132, 247] on textarea at bounding box center [265, 252] width 285 height 23
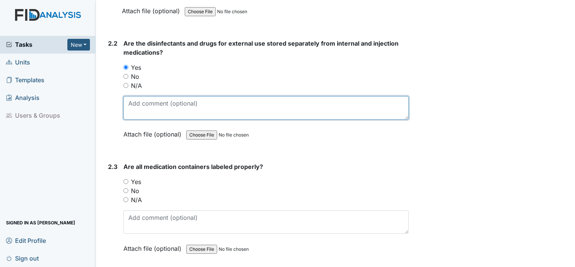
scroll to position [2138, 0]
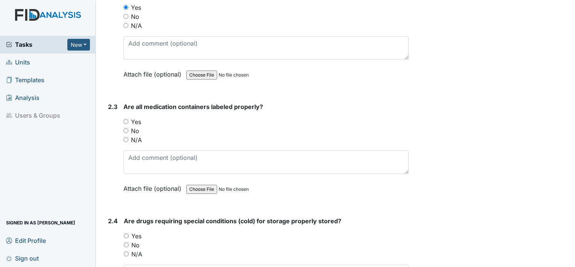
click at [126, 137] on input "N/A" at bounding box center [125, 139] width 5 height 5
radio input "true"
click at [126, 233] on input "Yes" at bounding box center [126, 235] width 5 height 5
radio input "true"
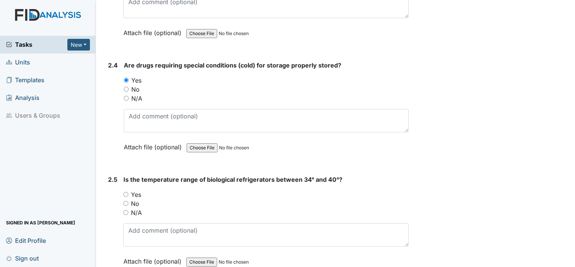
scroll to position [2294, 0]
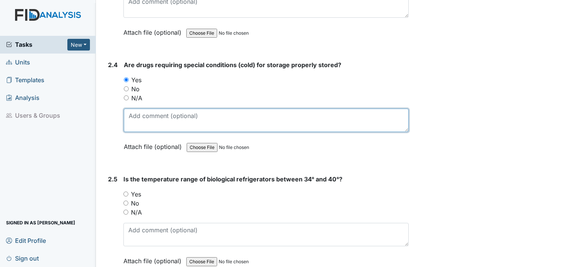
click at [148, 117] on textarea at bounding box center [266, 119] width 285 height 23
type textarea "vaccines in refrigerator in medication room"
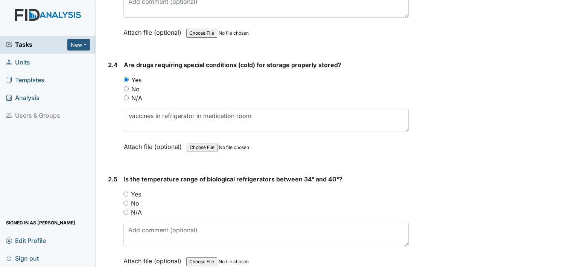
click at [126, 209] on input "N/A" at bounding box center [125, 211] width 5 height 5
radio input "true"
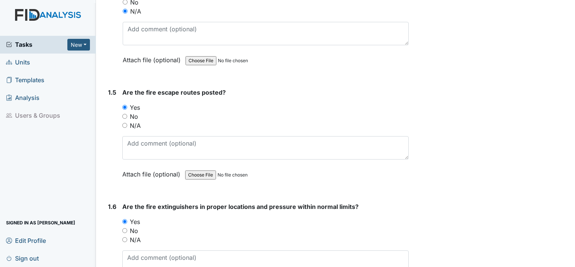
scroll to position [0, 0]
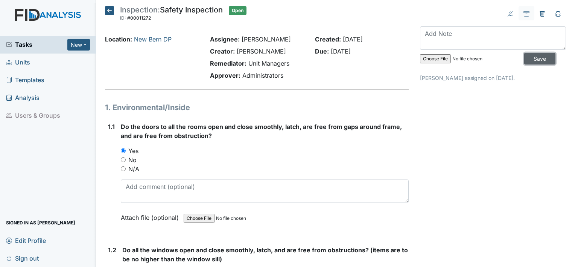
click at [530, 58] on input "Save" at bounding box center [539, 59] width 31 height 12
click at [33, 256] on span "Sign out" at bounding box center [22, 258] width 33 height 12
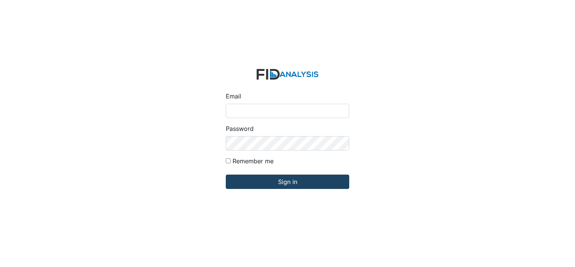
type input "[EMAIL_ADDRESS][DOMAIN_NAME]"
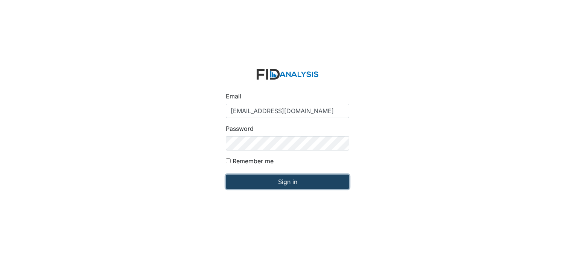
click at [290, 184] on input "Sign in" at bounding box center [287, 181] width 123 height 14
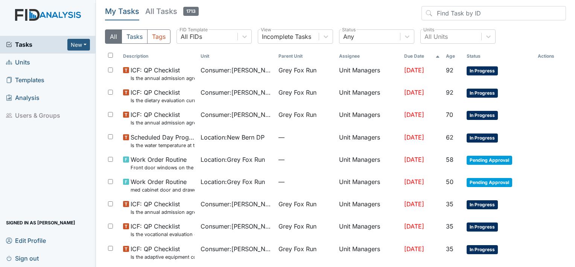
click at [26, 62] on span "Units" at bounding box center [18, 62] width 24 height 12
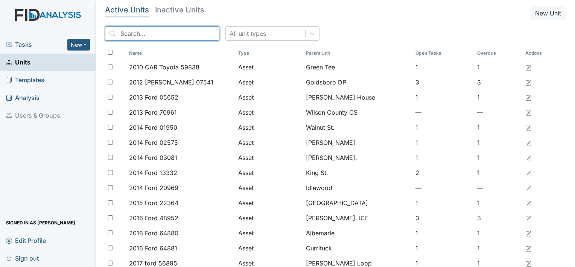
click at [122, 29] on input "search" at bounding box center [162, 33] width 114 height 14
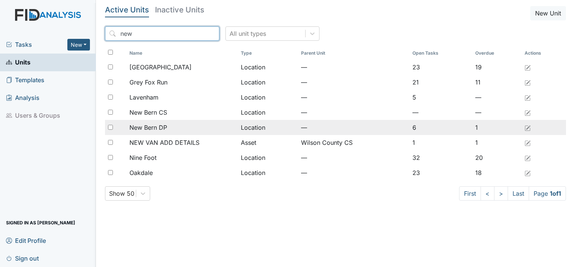
type input "new"
click at [154, 125] on span "New Bern DP" at bounding box center [148, 127] width 38 height 9
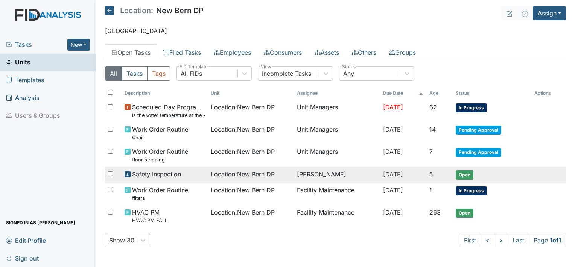
click at [433, 171] on span "5" at bounding box center [431, 174] width 4 height 8
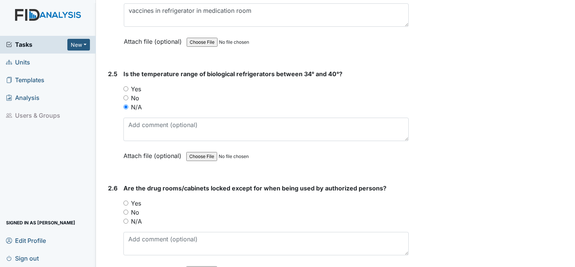
scroll to position [2405, 0]
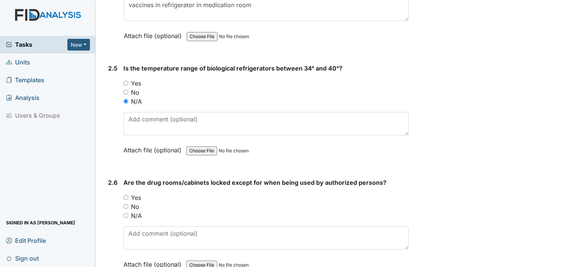
click at [126, 213] on input "N/A" at bounding box center [125, 215] width 5 height 5
radio input "true"
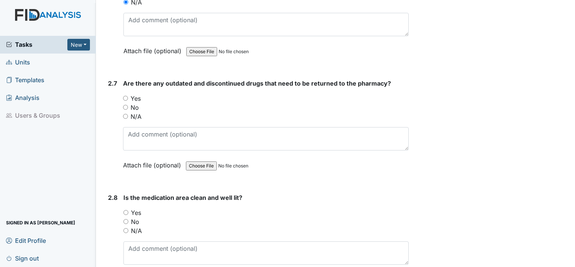
scroll to position [2633, 0]
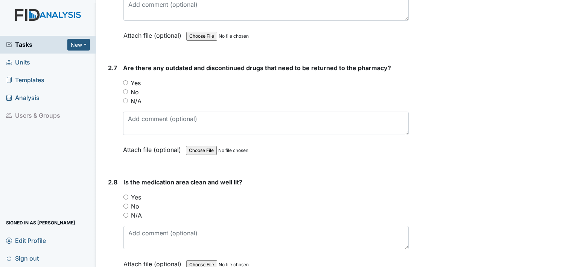
click at [126, 98] on input "N/A" at bounding box center [125, 100] width 5 height 5
radio input "true"
click at [126, 194] on input "Yes" at bounding box center [125, 196] width 5 height 5
radio input "true"
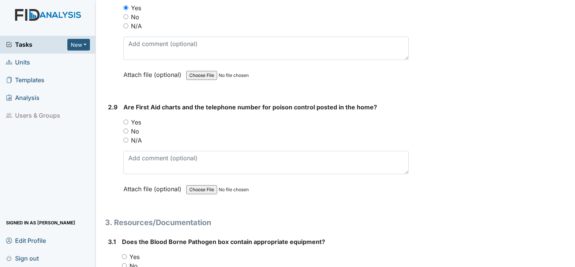
scroll to position [2824, 0]
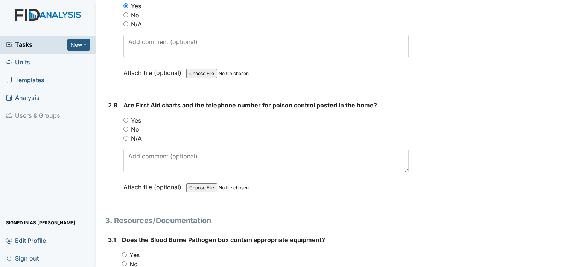
click at [125, 117] on input "Yes" at bounding box center [125, 119] width 5 height 5
radio input "true"
click at [125, 252] on input "Yes" at bounding box center [124, 254] width 5 height 5
radio input "true"
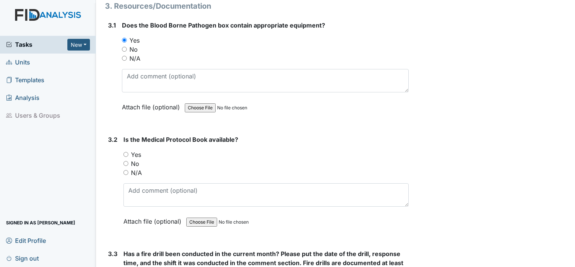
scroll to position [3041, 0]
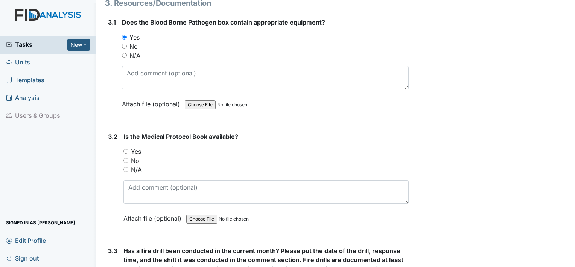
click at [124, 149] on input "Yes" at bounding box center [125, 151] width 5 height 5
radio input "true"
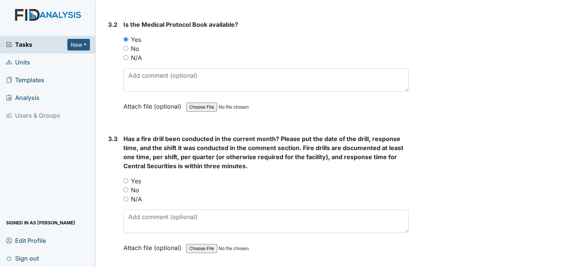
scroll to position [3157, 0]
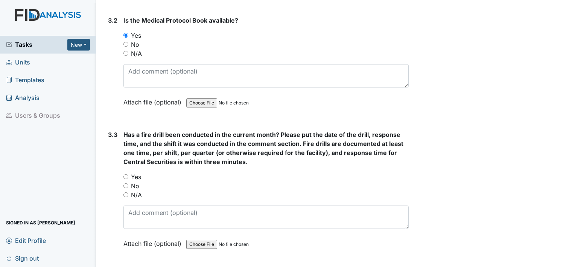
click at [125, 174] on input "Yes" at bounding box center [125, 176] width 5 height 5
radio input "true"
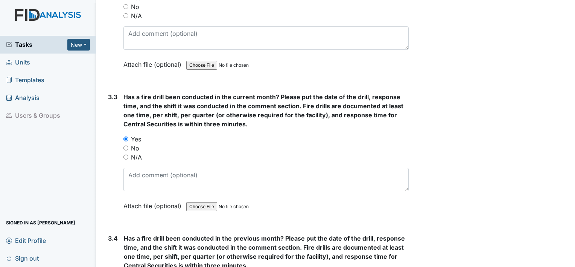
scroll to position [3197, 0]
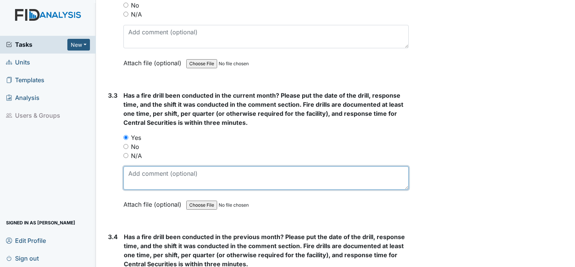
click at [149, 171] on textarea at bounding box center [265, 177] width 285 height 23
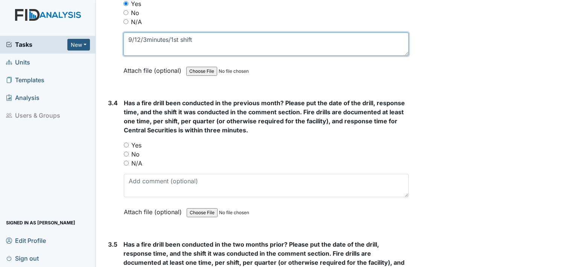
scroll to position [3331, 0]
type textarea "9/12/3minutes/1st shift"
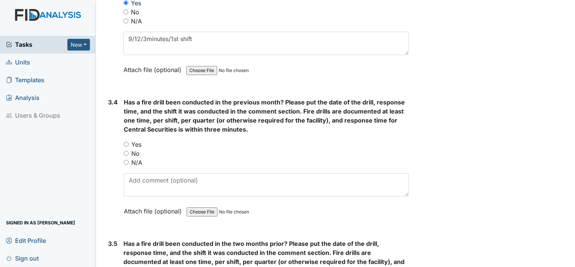
click at [125, 142] on input "Yes" at bounding box center [126, 144] width 5 height 5
radio input "true"
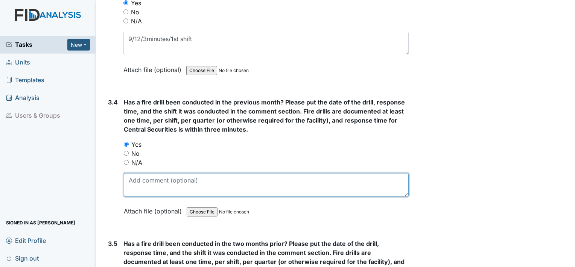
click at [143, 174] on textarea at bounding box center [266, 184] width 285 height 23
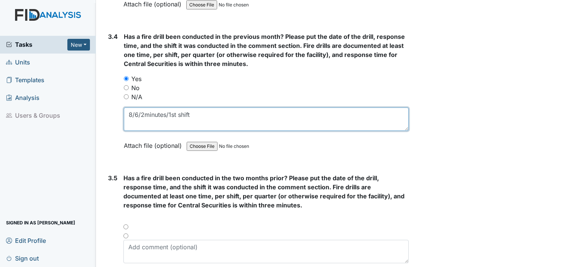
scroll to position [3435, 0]
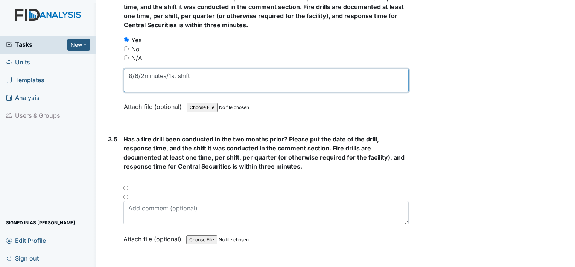
type textarea "8/6/2minutes/1st shift"
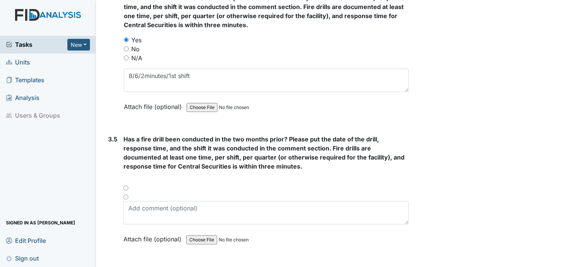
click at [124, 186] on div at bounding box center [265, 190] width 285 height 9
click at [125, 186] on div at bounding box center [265, 190] width 285 height 9
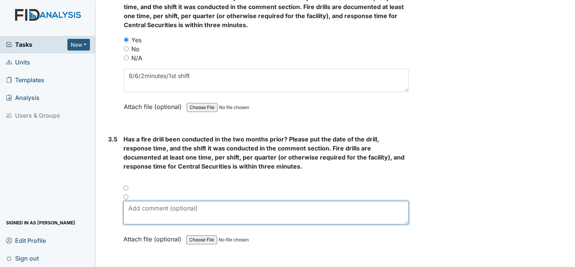
click at [149, 201] on textarea at bounding box center [265, 212] width 285 height 23
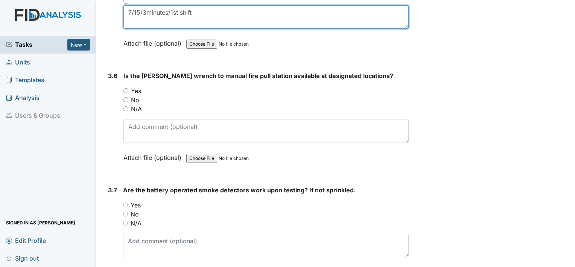
scroll to position [3635, 0]
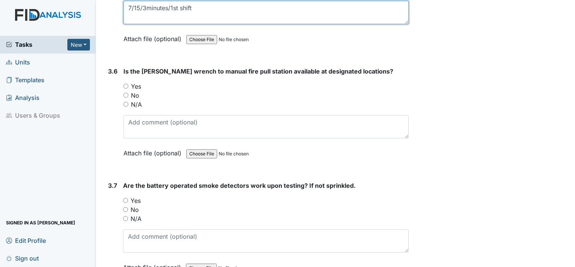
type textarea "7/15/3minutes/1st shift"
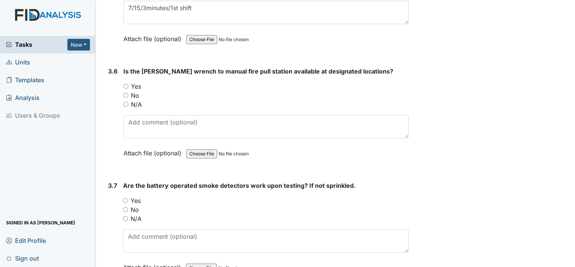
click at [126, 84] on input "Yes" at bounding box center [125, 86] width 5 height 5
radio input "true"
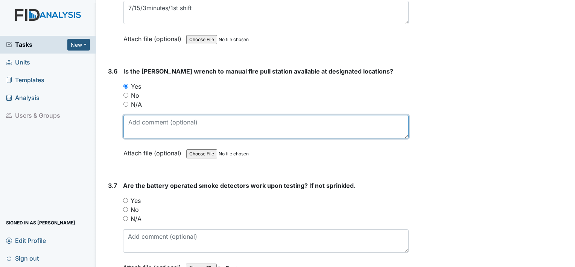
click at [152, 117] on textarea at bounding box center [265, 126] width 285 height 23
type textarea "DPM office"
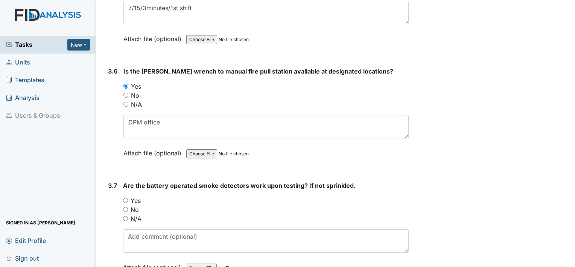
click at [124, 198] on input "Yes" at bounding box center [125, 200] width 5 height 5
radio input "true"
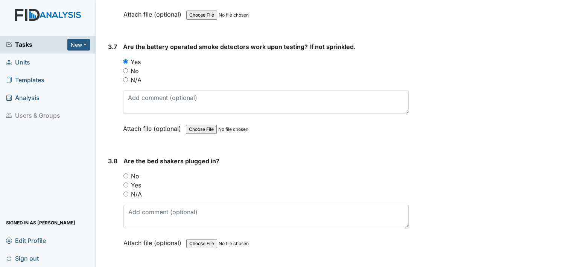
scroll to position [3775, 0]
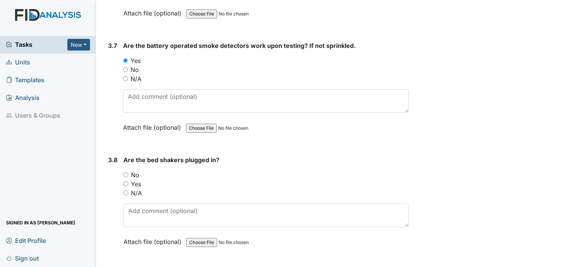
click at [125, 190] on input "N/A" at bounding box center [125, 192] width 5 height 5
radio input "true"
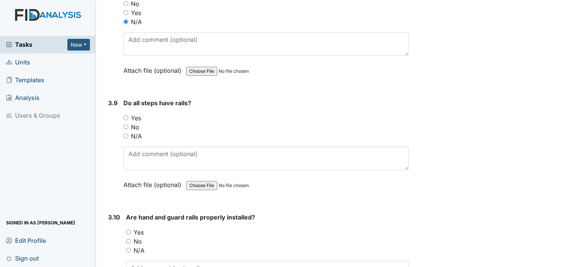
scroll to position [3949, 0]
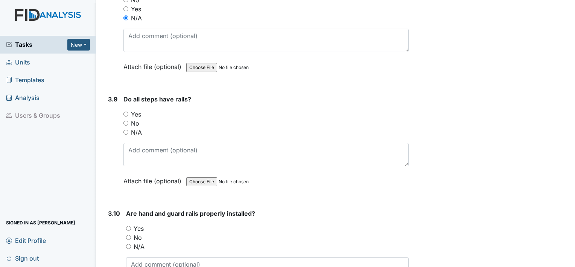
click at [126, 129] on input "N/A" at bounding box center [125, 131] width 5 height 5
radio input "true"
click at [129, 225] on input "Yes" at bounding box center [128, 227] width 5 height 5
radio input "true"
click at [188, 257] on textarea at bounding box center [267, 268] width 283 height 23
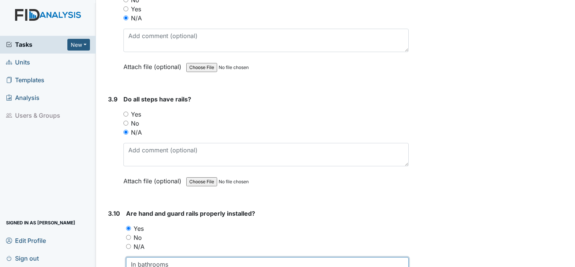
type textarea "In bathrooms"
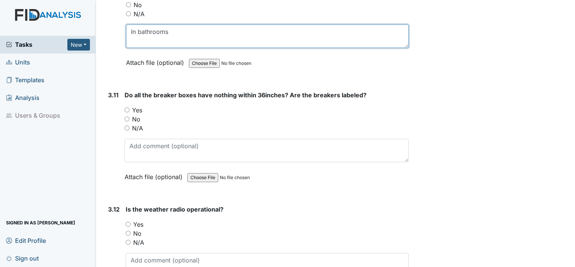
scroll to position [4182, 0]
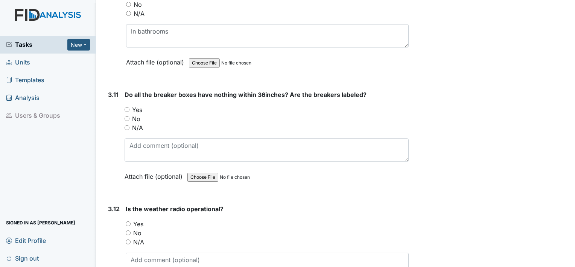
click at [127, 116] on input "No" at bounding box center [127, 118] width 5 height 5
radio input "true"
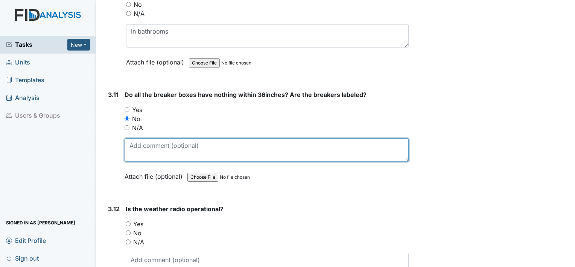
click at [151, 138] on textarea at bounding box center [267, 149] width 284 height 23
type textarea "breakers labeled, DPM has to get clothes moved from the aea"
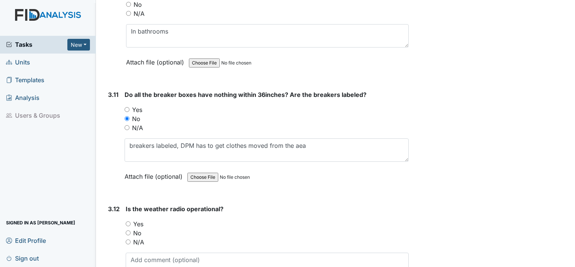
click at [128, 221] on input "Yes" at bounding box center [128, 223] width 5 height 5
radio input "true"
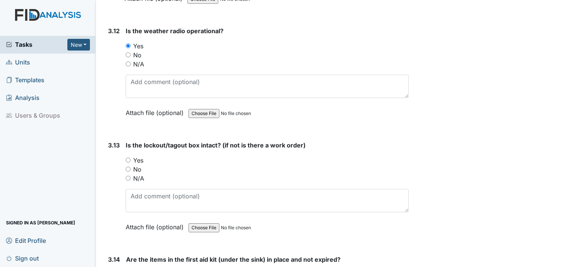
scroll to position [4374, 0]
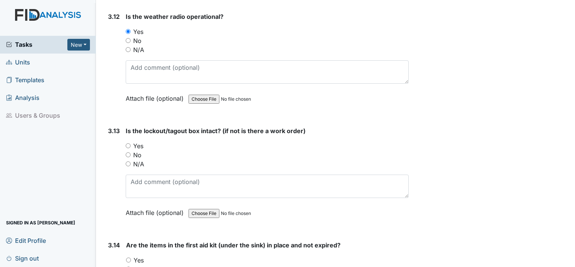
click at [128, 143] on input "Yes" at bounding box center [128, 145] width 5 height 5
radio input "true"
click at [129, 257] on input "Yes" at bounding box center [128, 259] width 5 height 5
radio input "true"
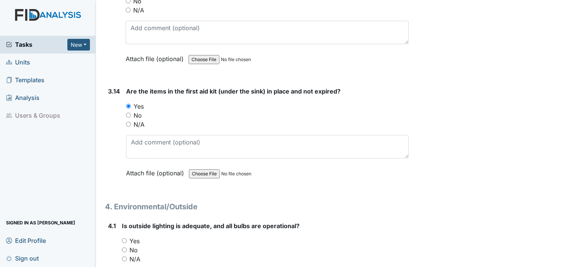
scroll to position [4550, 0]
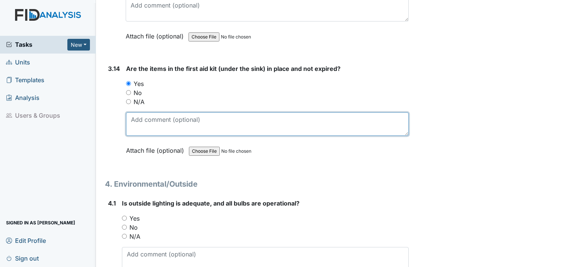
click at [152, 112] on textarea at bounding box center [267, 123] width 283 height 23
type textarea "In hallway cabinet, and medication room cabinet"
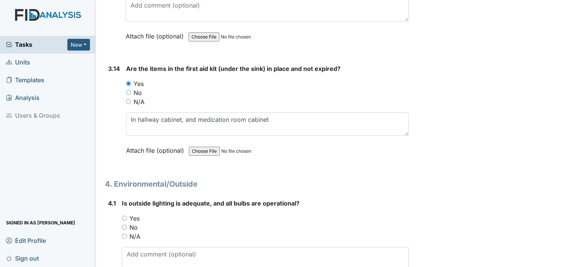
click at [125, 215] on input "Yes" at bounding box center [124, 217] width 5 height 5
radio input "true"
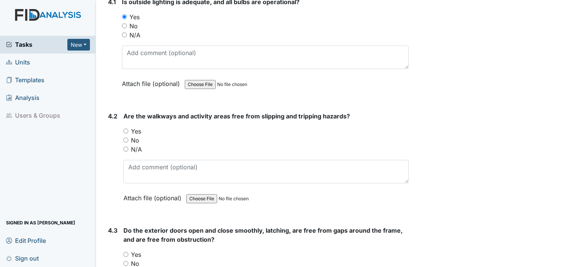
scroll to position [4756, 0]
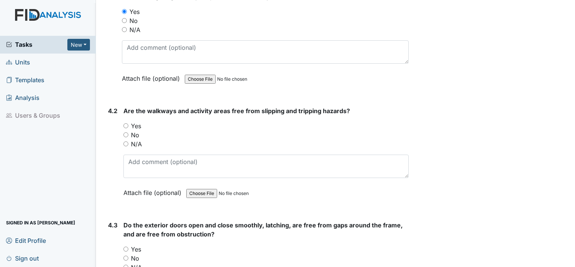
click at [125, 123] on input "Yes" at bounding box center [125, 125] width 5 height 5
radio input "true"
click at [127, 246] on input "Yes" at bounding box center [125, 248] width 5 height 5
radio input "true"
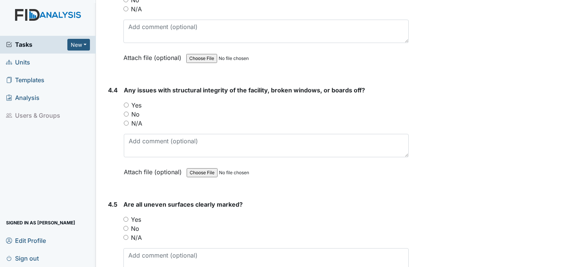
scroll to position [5015, 0]
click at [126, 120] on input "N/A" at bounding box center [126, 122] width 5 height 5
radio input "true"
click at [124, 234] on input "N/A" at bounding box center [125, 236] width 5 height 5
radio input "true"
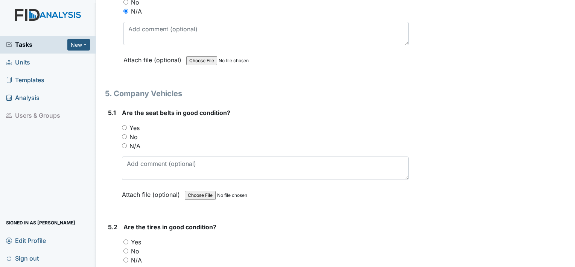
scroll to position [5276, 0]
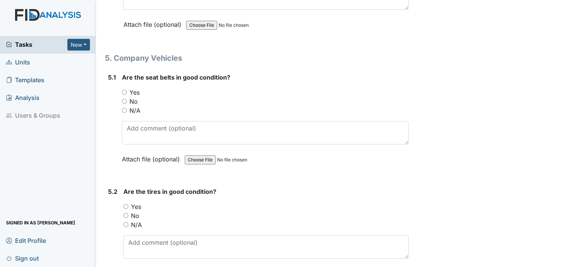
click at [125, 108] on input "N/A" at bounding box center [124, 110] width 5 height 5
radio input "true"
click at [125, 222] on input "N/A" at bounding box center [125, 224] width 5 height 5
radio input "true"
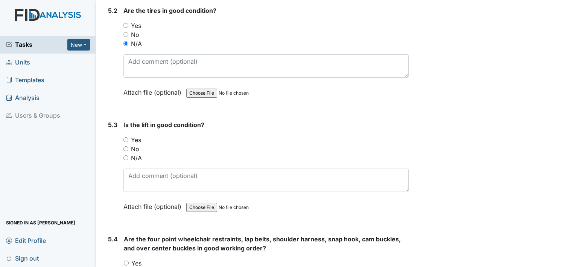
scroll to position [5491, 0]
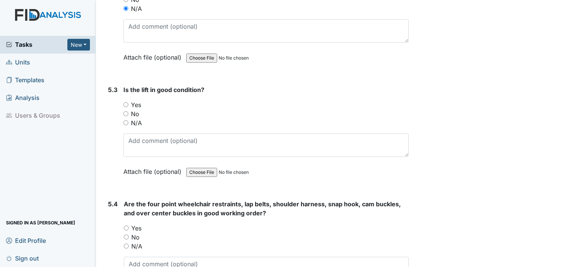
click at [126, 243] on input "N/A" at bounding box center [126, 245] width 5 height 5
radio input "true"
click at [127, 120] on input "N/A" at bounding box center [125, 122] width 5 height 5
radio input "true"
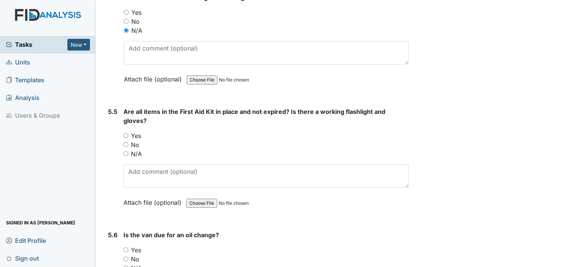
scroll to position [5726, 0]
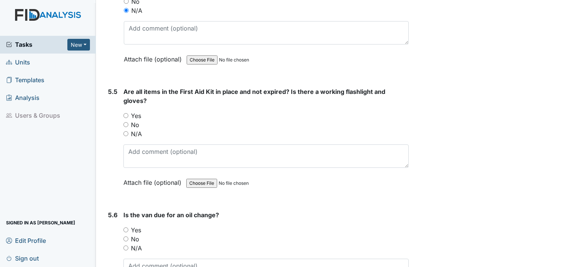
click at [125, 131] on input "N/A" at bounding box center [125, 133] width 5 height 5
radio input "true"
click at [125, 245] on input "N/A" at bounding box center [125, 247] width 5 height 5
radio input "true"
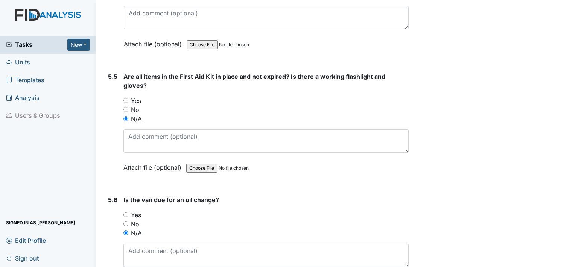
scroll to position [5785, 0]
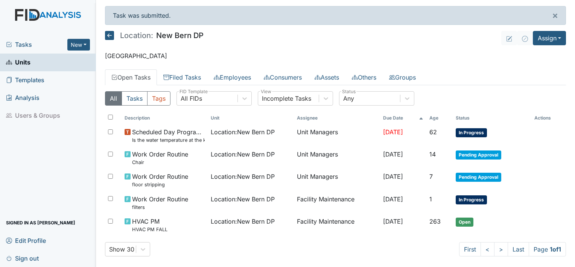
click at [33, 254] on span "Sign out" at bounding box center [22, 258] width 33 height 12
